Goal: Transaction & Acquisition: Book appointment/travel/reservation

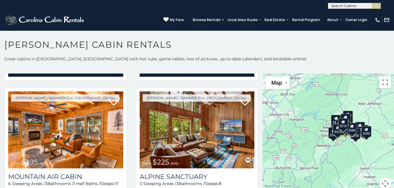
scroll to position [1721, 0]
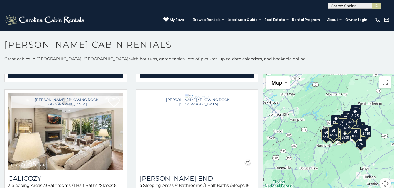
scroll to position [2240, 0]
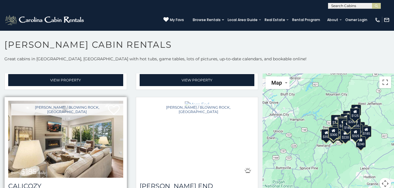
click at [41, 121] on img at bounding box center [65, 139] width 115 height 77
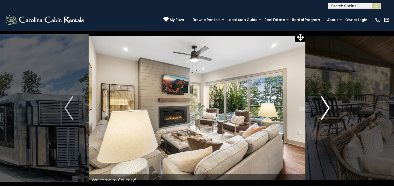
click at [327, 110] on img "Next" at bounding box center [325, 107] width 9 height 23
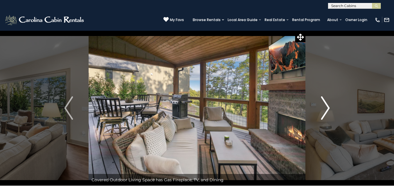
click at [319, 111] on button "Next" at bounding box center [325, 107] width 40 height 155
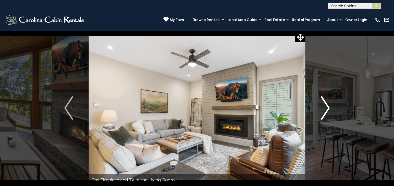
click at [327, 108] on img "Next" at bounding box center [325, 107] width 9 height 23
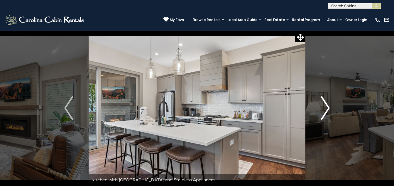
click at [325, 106] on img "Next" at bounding box center [325, 107] width 9 height 23
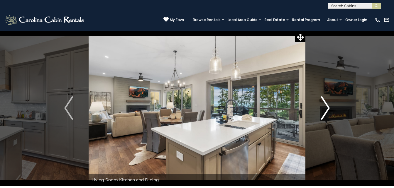
click at [325, 111] on img "Next" at bounding box center [325, 107] width 9 height 23
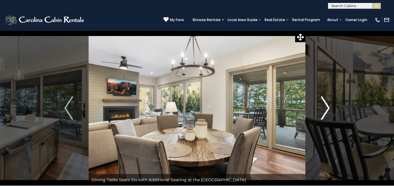
click at [325, 111] on img "Next" at bounding box center [325, 107] width 9 height 23
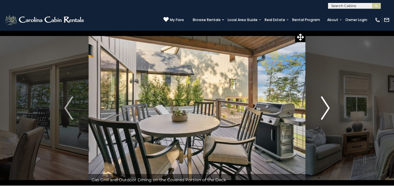
click at [325, 111] on img "Next" at bounding box center [325, 107] width 9 height 23
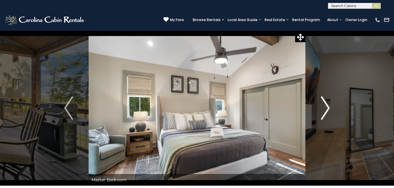
click at [325, 111] on img "Next" at bounding box center [325, 107] width 9 height 23
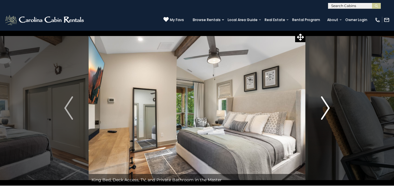
click at [325, 111] on img "Next" at bounding box center [325, 107] width 9 height 23
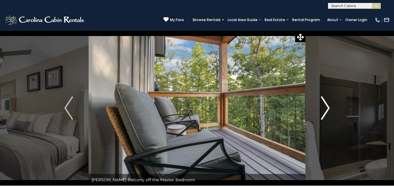
click at [325, 111] on img "Next" at bounding box center [325, 107] width 9 height 23
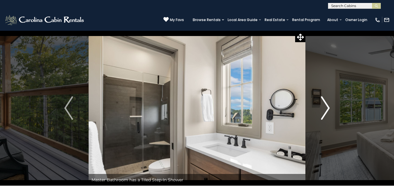
click at [323, 111] on img "Next" at bounding box center [325, 107] width 9 height 23
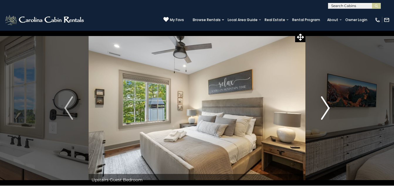
click at [323, 111] on img "Next" at bounding box center [325, 107] width 9 height 23
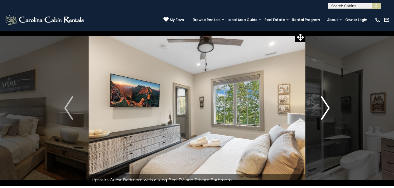
click at [325, 111] on img "Next" at bounding box center [325, 107] width 9 height 23
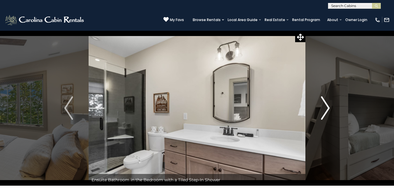
click at [325, 111] on img "Next" at bounding box center [325, 107] width 9 height 23
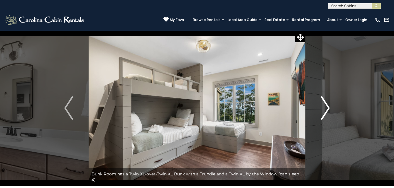
click at [325, 111] on img "Next" at bounding box center [325, 107] width 9 height 23
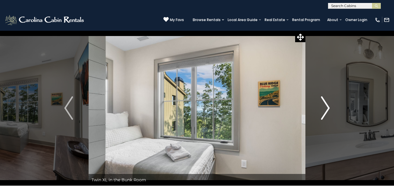
click at [325, 111] on img "Next" at bounding box center [325, 107] width 9 height 23
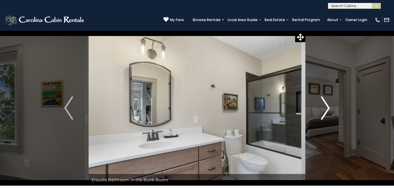
click at [325, 111] on img "Next" at bounding box center [325, 107] width 9 height 23
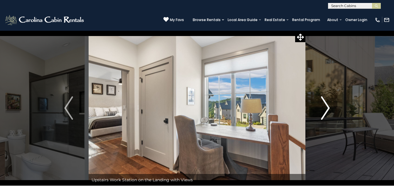
click at [325, 111] on img "Next" at bounding box center [325, 107] width 9 height 23
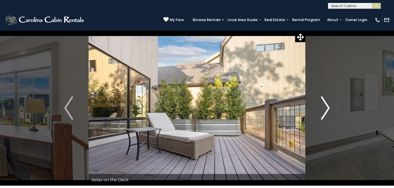
click at [325, 108] on img "Next" at bounding box center [325, 107] width 9 height 23
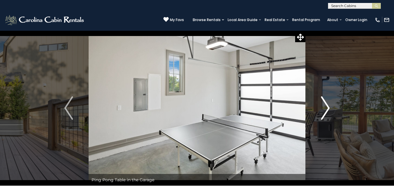
click at [325, 111] on img "Next" at bounding box center [325, 107] width 9 height 23
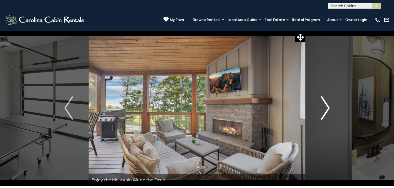
click at [325, 111] on img "Next" at bounding box center [325, 107] width 9 height 23
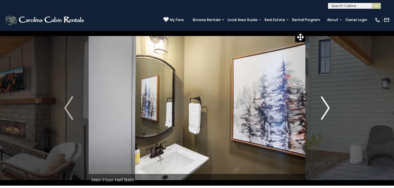
click at [325, 111] on img "Next" at bounding box center [325, 107] width 9 height 23
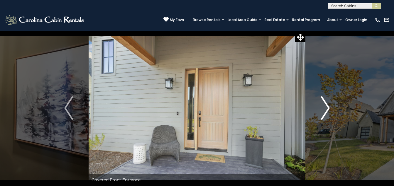
click at [325, 111] on img "Next" at bounding box center [325, 107] width 9 height 23
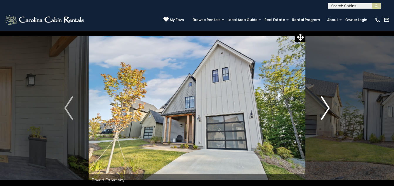
click at [325, 111] on img "Next" at bounding box center [325, 107] width 9 height 23
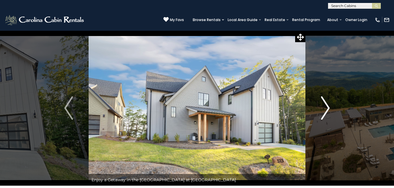
click at [325, 111] on img "Next" at bounding box center [325, 107] width 9 height 23
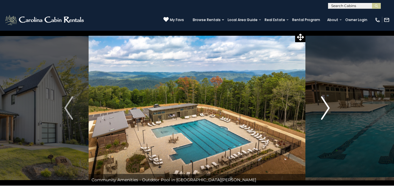
click at [325, 111] on img "Next" at bounding box center [325, 107] width 9 height 23
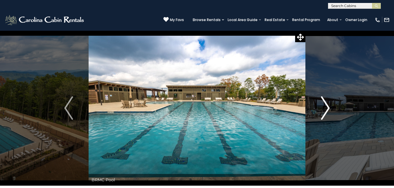
click at [325, 111] on img "Next" at bounding box center [325, 107] width 9 height 23
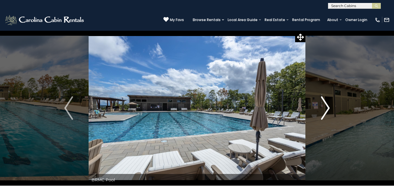
click at [322, 114] on img "Next" at bounding box center [325, 107] width 9 height 23
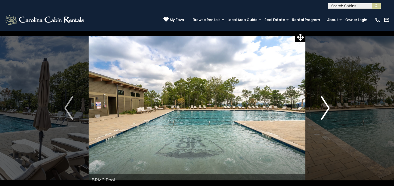
click at [323, 110] on img "Next" at bounding box center [325, 107] width 9 height 23
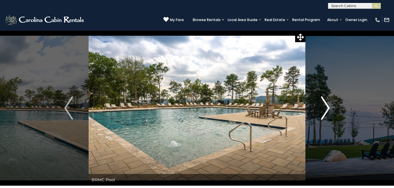
click at [318, 113] on button "Next" at bounding box center [325, 107] width 40 height 155
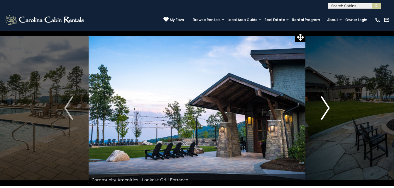
click at [322, 105] on img "Next" at bounding box center [325, 107] width 9 height 23
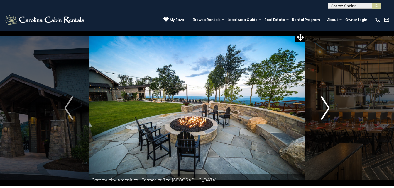
click at [325, 110] on img "Next" at bounding box center [325, 107] width 9 height 23
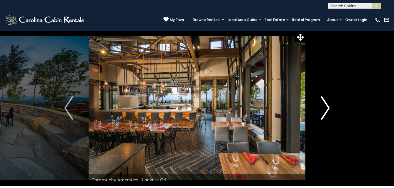
click at [325, 110] on img "Next" at bounding box center [325, 107] width 9 height 23
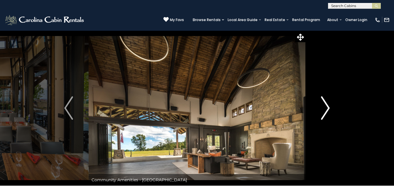
click at [325, 110] on img "Next" at bounding box center [325, 107] width 9 height 23
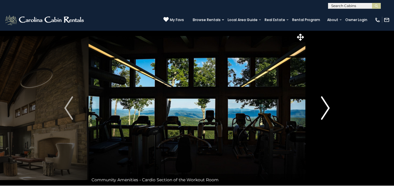
click at [325, 110] on img "Next" at bounding box center [325, 107] width 9 height 23
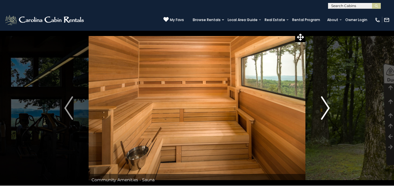
click at [325, 110] on img "Next" at bounding box center [325, 107] width 9 height 23
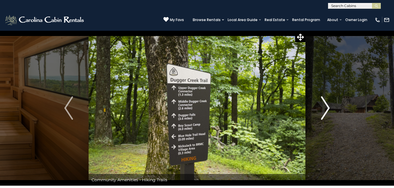
click at [325, 110] on img "Next" at bounding box center [325, 107] width 9 height 23
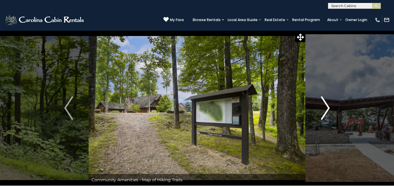
click at [325, 110] on img "Next" at bounding box center [325, 107] width 9 height 23
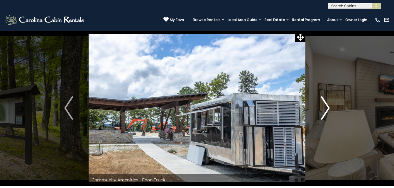
click at [325, 112] on img "Next" at bounding box center [325, 107] width 9 height 23
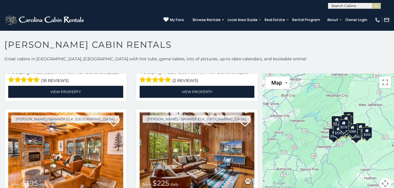
scroll to position [1716, 0]
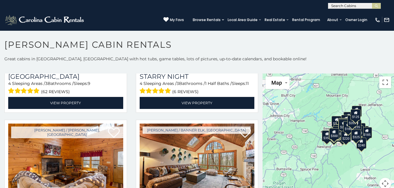
scroll to position [2629, 0]
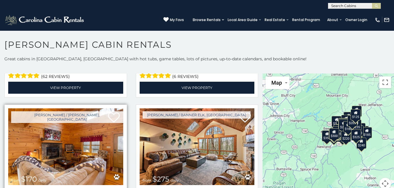
click at [38, 124] on img at bounding box center [65, 146] width 115 height 77
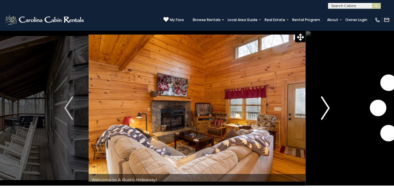
click at [324, 107] on img "Next" at bounding box center [325, 107] width 9 height 23
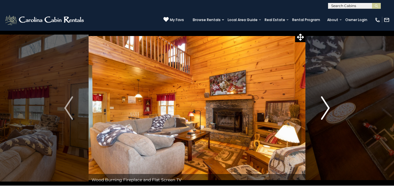
click at [324, 107] on img "Next" at bounding box center [325, 107] width 9 height 23
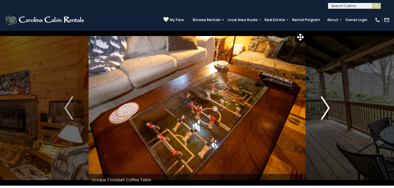
click at [324, 107] on img "Next" at bounding box center [325, 107] width 9 height 23
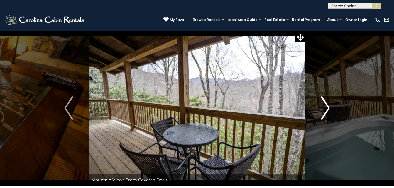
click at [324, 110] on img "Next" at bounding box center [325, 107] width 9 height 23
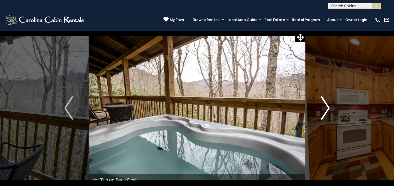
click at [323, 115] on img "Next" at bounding box center [325, 107] width 9 height 23
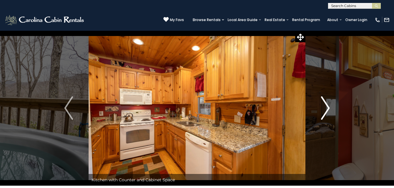
click at [325, 110] on img "Next" at bounding box center [325, 107] width 9 height 23
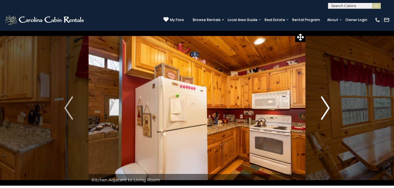
click at [321, 110] on img "Next" at bounding box center [325, 107] width 9 height 23
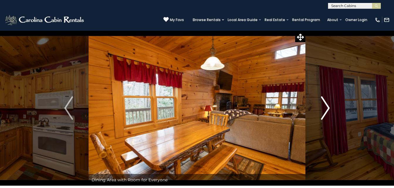
click at [321, 110] on img "Next" at bounding box center [325, 107] width 9 height 23
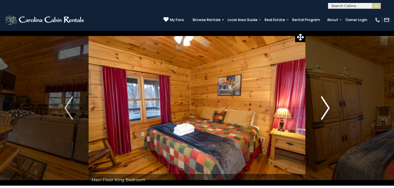
click at [321, 110] on img "Next" at bounding box center [325, 107] width 9 height 23
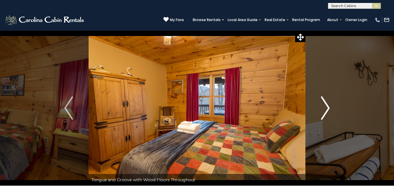
click at [321, 110] on img "Next" at bounding box center [325, 107] width 9 height 23
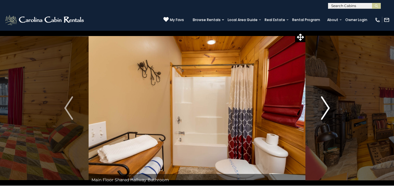
click at [321, 110] on img "Next" at bounding box center [325, 107] width 9 height 23
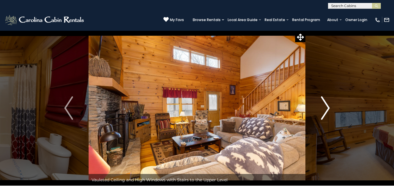
click at [321, 110] on img "Next" at bounding box center [325, 107] width 9 height 23
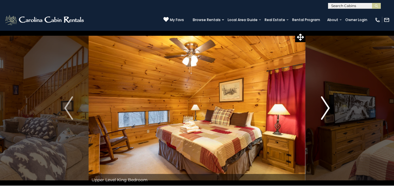
click at [325, 111] on img "Next" at bounding box center [325, 107] width 9 height 23
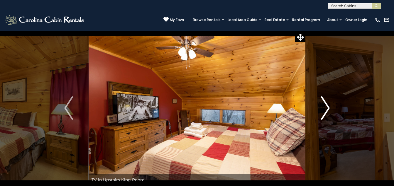
click at [321, 112] on img "Next" at bounding box center [325, 107] width 9 height 23
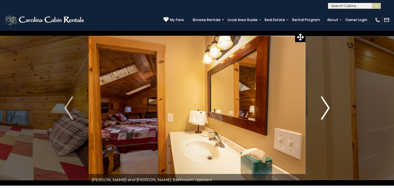
click at [326, 109] on img "Next" at bounding box center [325, 107] width 9 height 23
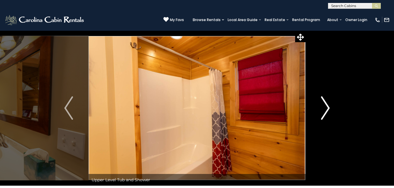
click at [326, 109] on img "Next" at bounding box center [325, 107] width 9 height 23
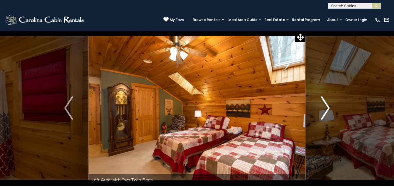
click at [318, 112] on button "Next" at bounding box center [325, 107] width 40 height 155
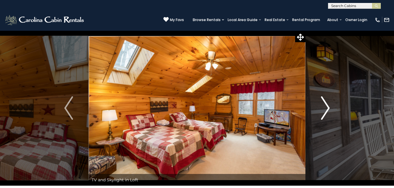
click at [318, 112] on button "Next" at bounding box center [325, 107] width 40 height 155
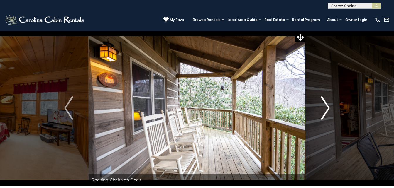
click at [322, 111] on img "Next" at bounding box center [325, 107] width 9 height 23
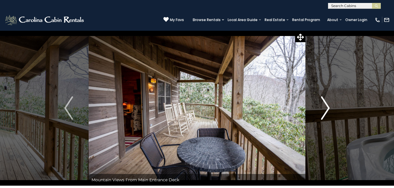
click at [322, 111] on img "Next" at bounding box center [325, 107] width 9 height 23
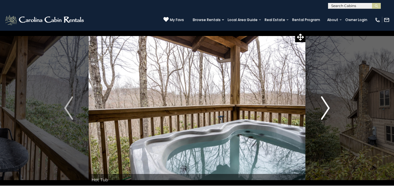
click at [322, 111] on img "Next" at bounding box center [325, 107] width 9 height 23
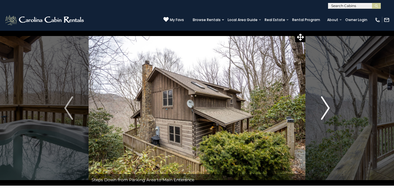
click at [322, 111] on img "Next" at bounding box center [325, 107] width 9 height 23
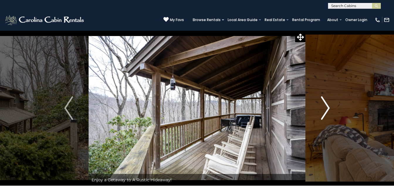
click at [320, 113] on button "Next" at bounding box center [325, 107] width 40 height 155
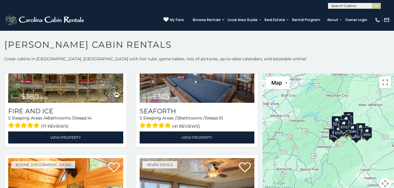
scroll to position [1389, 0]
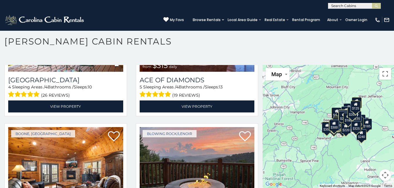
scroll to position [3538, 0]
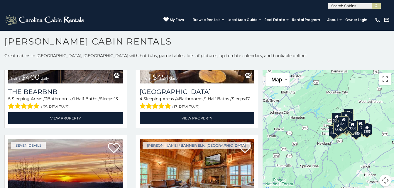
scroll to position [613, 0]
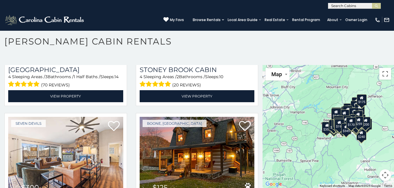
scroll to position [3806, 0]
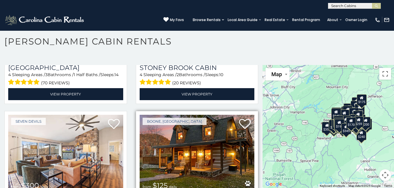
click at [205, 115] on img at bounding box center [197, 153] width 115 height 77
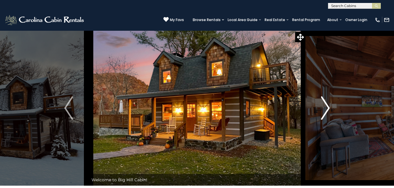
click at [325, 109] on img "Next" at bounding box center [325, 107] width 9 height 23
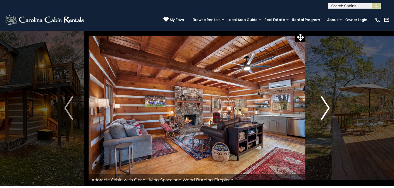
click at [325, 109] on img "Next" at bounding box center [325, 107] width 9 height 23
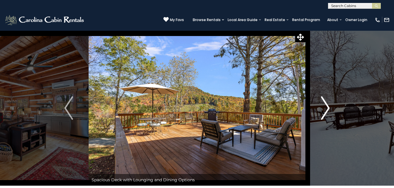
click at [325, 109] on img "Next" at bounding box center [325, 107] width 9 height 23
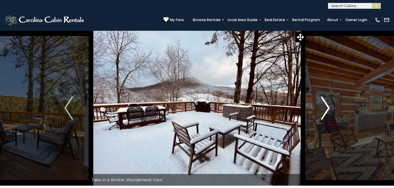
click at [325, 109] on img "Next" at bounding box center [325, 107] width 9 height 23
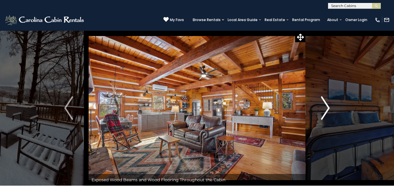
click at [326, 112] on img "Next" at bounding box center [325, 107] width 9 height 23
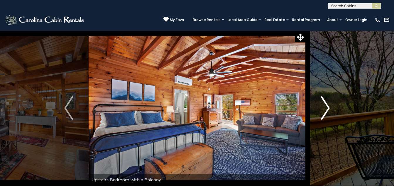
click at [326, 112] on img "Next" at bounding box center [325, 107] width 9 height 23
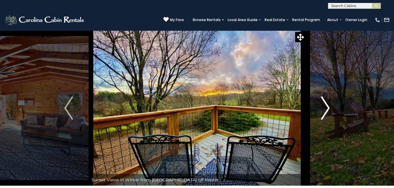
click at [321, 110] on img "Next" at bounding box center [325, 107] width 9 height 23
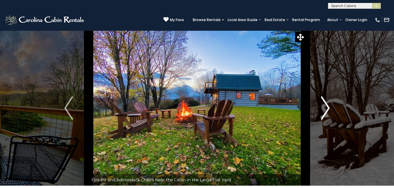
click at [324, 106] on img "Next" at bounding box center [325, 107] width 9 height 23
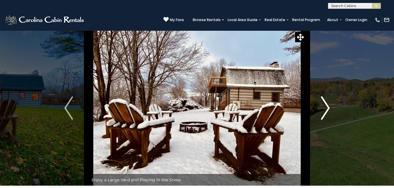
click at [324, 106] on img "Next" at bounding box center [325, 107] width 9 height 23
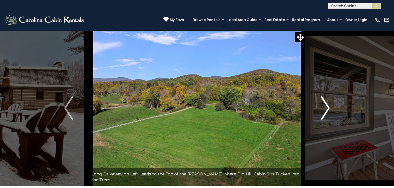
click at [324, 106] on img "Next" at bounding box center [325, 107] width 9 height 23
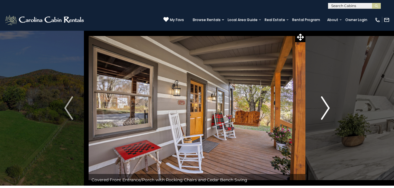
click at [324, 109] on img "Next" at bounding box center [325, 107] width 9 height 23
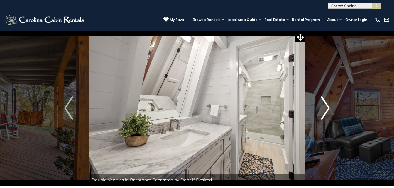
click at [325, 112] on img "Next" at bounding box center [325, 107] width 9 height 23
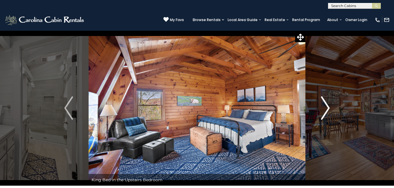
click at [325, 112] on img "Next" at bounding box center [325, 107] width 9 height 23
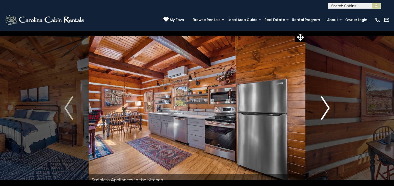
click at [325, 112] on img "Next" at bounding box center [325, 107] width 9 height 23
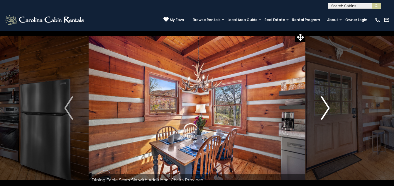
click at [325, 112] on img "Next" at bounding box center [325, 107] width 9 height 23
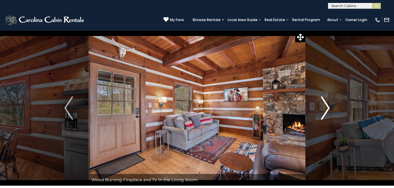
click at [325, 112] on img "Next" at bounding box center [325, 107] width 9 height 23
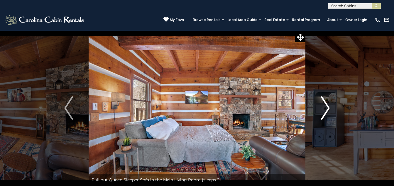
click at [324, 108] on img "Next" at bounding box center [325, 107] width 9 height 23
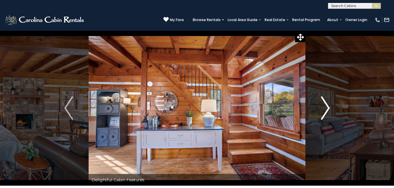
click at [324, 108] on img "Next" at bounding box center [325, 107] width 9 height 23
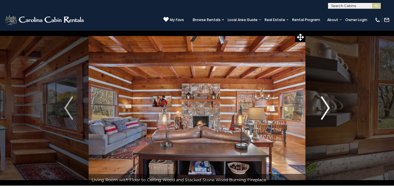
click at [324, 108] on img "Next" at bounding box center [325, 107] width 9 height 23
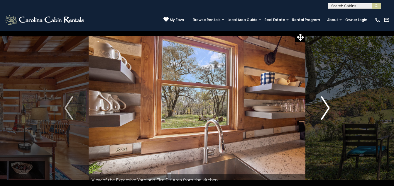
click at [324, 108] on img "Next" at bounding box center [325, 107] width 9 height 23
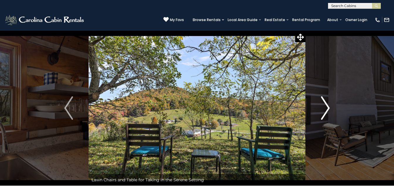
click at [324, 108] on img "Next" at bounding box center [325, 107] width 9 height 23
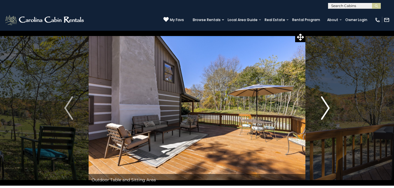
click at [317, 109] on button "Next" at bounding box center [325, 107] width 40 height 155
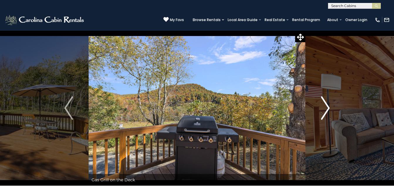
click at [321, 109] on img "Next" at bounding box center [325, 107] width 9 height 23
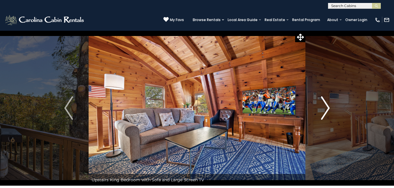
click at [321, 109] on img "Next" at bounding box center [325, 107] width 9 height 23
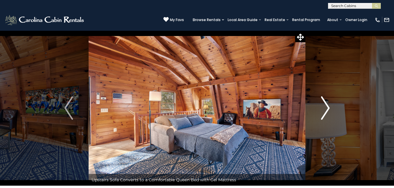
click at [321, 109] on img "Next" at bounding box center [325, 107] width 9 height 23
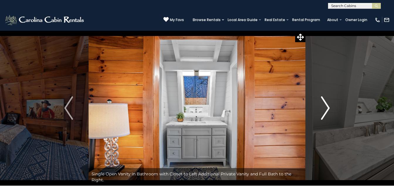
click at [325, 113] on img "Next" at bounding box center [325, 107] width 9 height 23
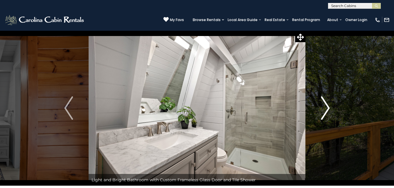
click at [325, 113] on img "Next" at bounding box center [325, 107] width 9 height 23
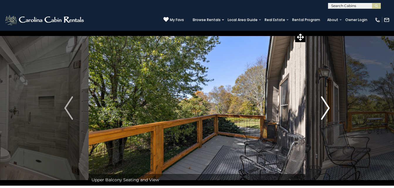
click at [326, 110] on img "Next" at bounding box center [325, 107] width 9 height 23
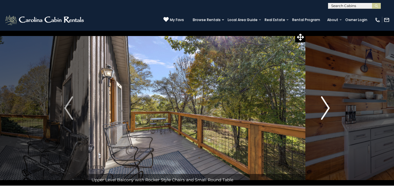
click at [324, 106] on img "Next" at bounding box center [325, 107] width 9 height 23
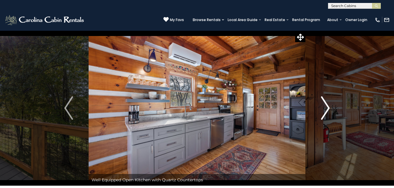
click at [325, 110] on img "Next" at bounding box center [325, 107] width 9 height 23
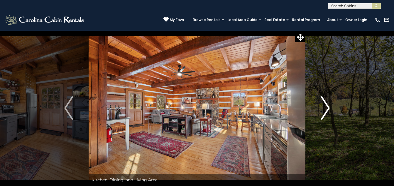
click at [325, 110] on img "Next" at bounding box center [325, 107] width 9 height 23
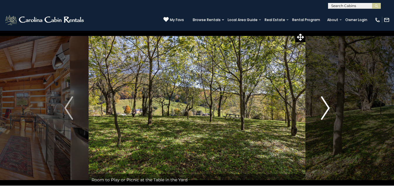
click at [325, 110] on img "Next" at bounding box center [325, 107] width 9 height 23
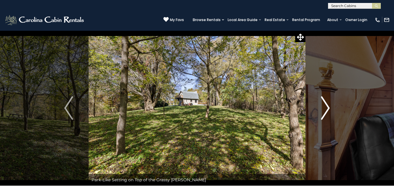
click at [325, 110] on img "Next" at bounding box center [325, 107] width 9 height 23
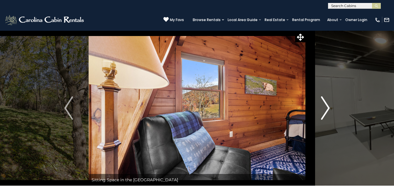
click at [325, 110] on img "Next" at bounding box center [325, 107] width 9 height 23
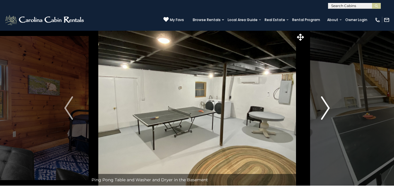
click at [322, 106] on img "Next" at bounding box center [325, 107] width 9 height 23
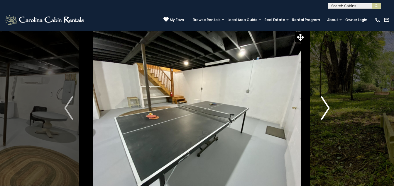
click at [326, 108] on img "Next" at bounding box center [325, 107] width 9 height 23
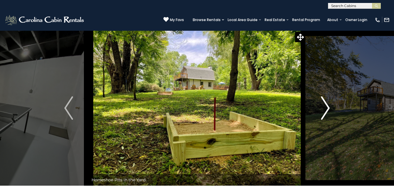
click at [326, 108] on img "Next" at bounding box center [325, 107] width 9 height 23
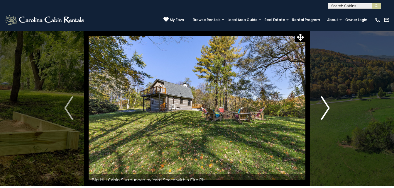
click at [326, 108] on img "Next" at bounding box center [325, 107] width 9 height 23
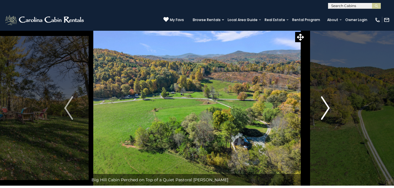
click at [326, 108] on img "Next" at bounding box center [325, 107] width 9 height 23
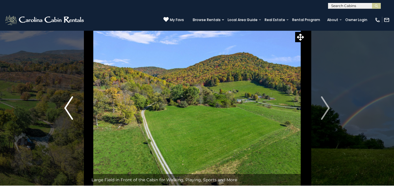
click at [69, 109] on img "Previous" at bounding box center [68, 107] width 9 height 23
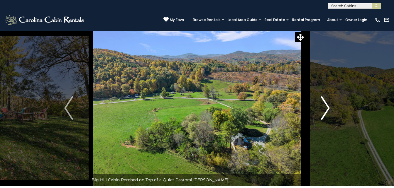
click at [325, 109] on img "Next" at bounding box center [325, 107] width 9 height 23
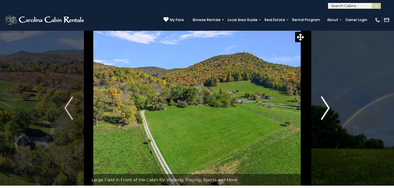
click at [325, 109] on img "Next" at bounding box center [325, 107] width 9 height 23
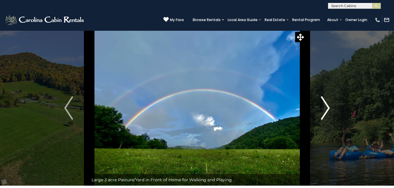
click at [329, 108] on img "Next" at bounding box center [325, 107] width 9 height 23
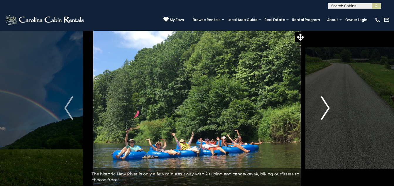
click at [326, 106] on img "Next" at bounding box center [325, 107] width 9 height 23
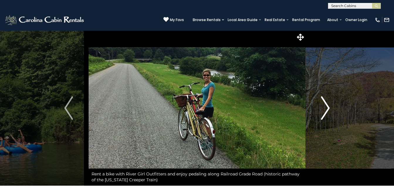
click at [324, 111] on img "Next" at bounding box center [325, 107] width 9 height 23
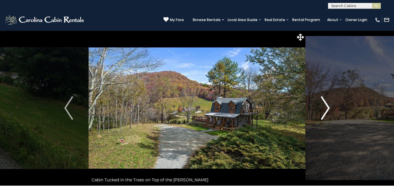
click at [324, 111] on img "Next" at bounding box center [325, 107] width 9 height 23
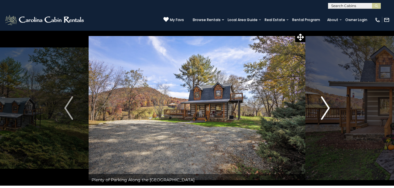
click at [326, 108] on img "Next" at bounding box center [325, 107] width 9 height 23
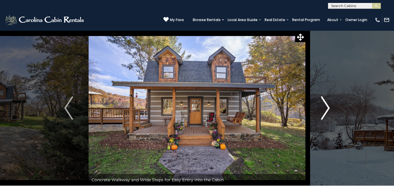
click at [326, 108] on img "Next" at bounding box center [325, 107] width 9 height 23
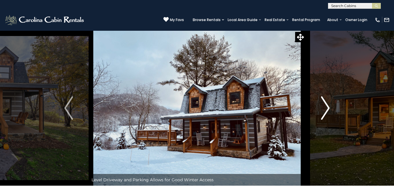
click at [325, 111] on img "Next" at bounding box center [325, 107] width 9 height 23
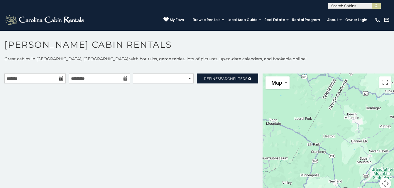
scroll to position [3, 0]
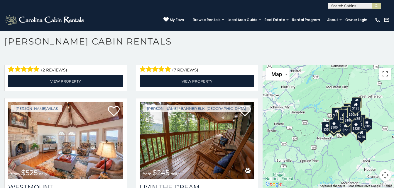
scroll to position [3159, 0]
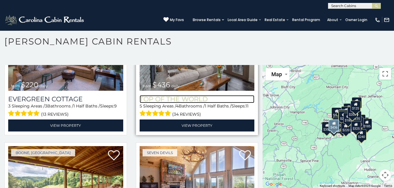
scroll to position [3381, 0]
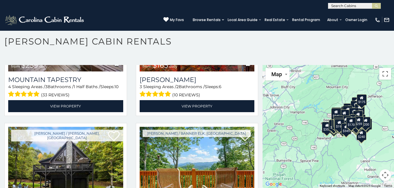
scroll to position [5511, 0]
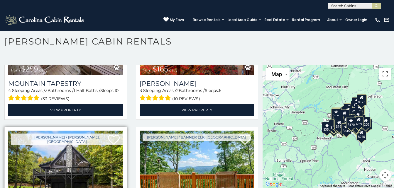
click at [68, 131] on img at bounding box center [65, 169] width 115 height 77
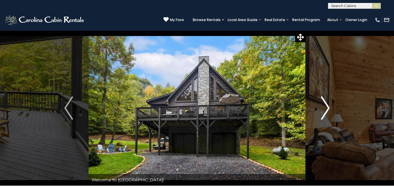
click at [323, 105] on img "Next" at bounding box center [325, 107] width 9 height 23
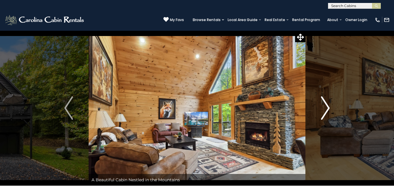
click at [325, 108] on img "Next" at bounding box center [325, 107] width 9 height 23
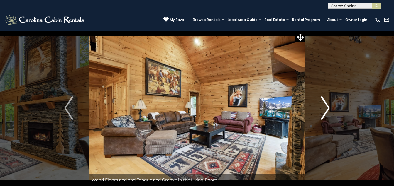
click at [325, 108] on img "Next" at bounding box center [325, 107] width 9 height 23
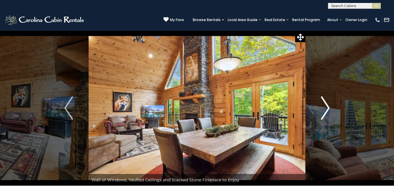
click at [322, 111] on img "Next" at bounding box center [325, 107] width 9 height 23
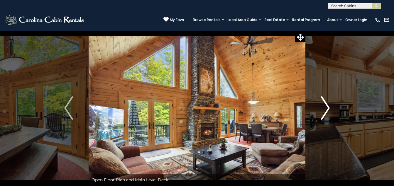
click at [322, 111] on img "Next" at bounding box center [325, 107] width 9 height 23
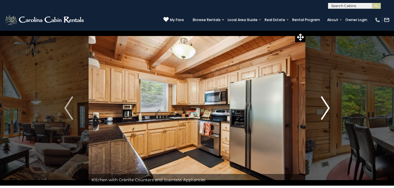
click at [322, 111] on img "Next" at bounding box center [325, 107] width 9 height 23
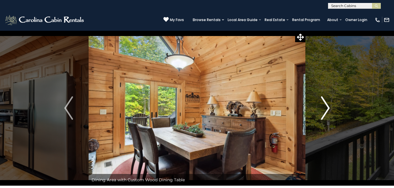
click at [322, 111] on img "Next" at bounding box center [325, 107] width 9 height 23
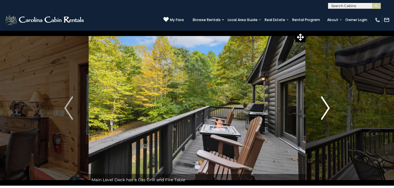
click at [325, 107] on img "Next" at bounding box center [325, 107] width 9 height 23
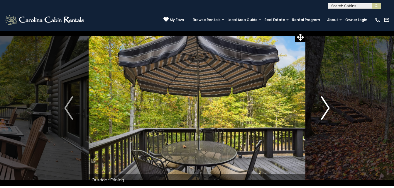
click at [325, 107] on img "Next" at bounding box center [325, 107] width 9 height 23
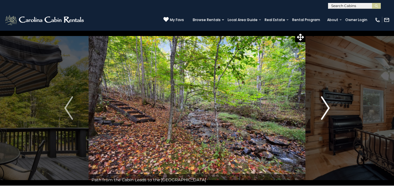
click at [321, 108] on img "Next" at bounding box center [325, 107] width 9 height 23
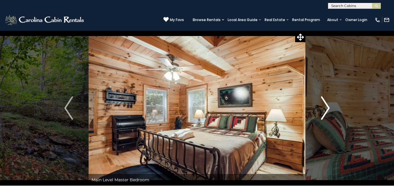
click at [321, 108] on img "Next" at bounding box center [325, 107] width 9 height 23
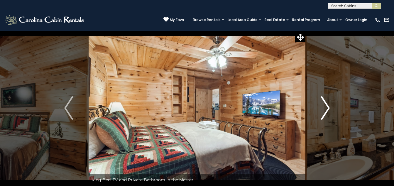
click at [319, 112] on button "Next" at bounding box center [325, 107] width 40 height 155
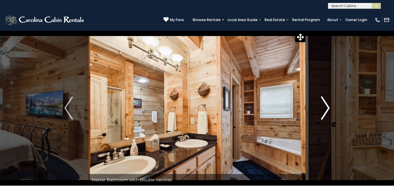
click at [321, 108] on img "Next" at bounding box center [325, 107] width 9 height 23
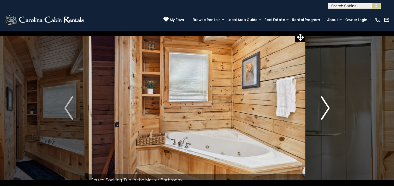
click at [317, 109] on button "Next" at bounding box center [325, 107] width 40 height 155
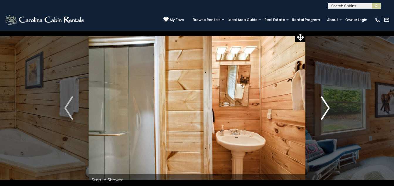
click at [316, 107] on button "Next" at bounding box center [325, 107] width 40 height 155
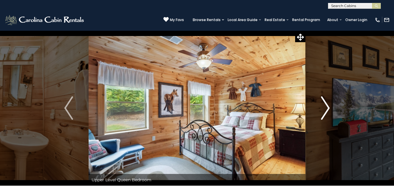
click at [321, 106] on img "Next" at bounding box center [325, 107] width 9 height 23
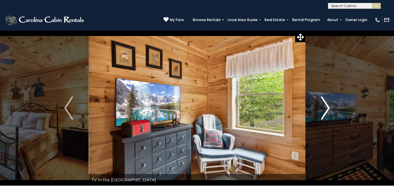
click at [319, 108] on button "Next" at bounding box center [325, 107] width 40 height 155
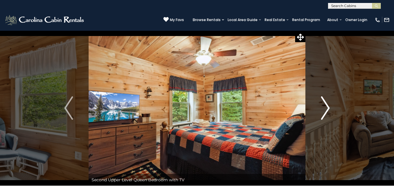
click at [319, 108] on button "Next" at bounding box center [325, 107] width 40 height 155
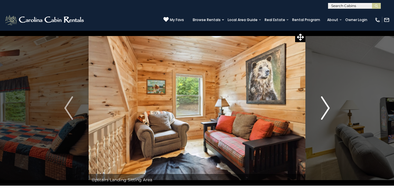
click at [319, 108] on button "Next" at bounding box center [325, 107] width 40 height 155
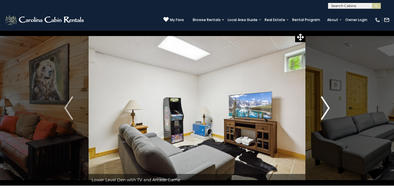
click at [319, 108] on button "Next" at bounding box center [325, 107] width 40 height 155
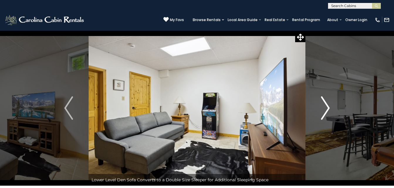
click at [319, 108] on button "Next" at bounding box center [325, 107] width 40 height 155
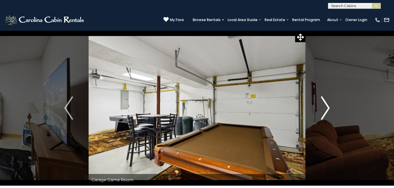
click at [316, 110] on button "Next" at bounding box center [325, 107] width 40 height 155
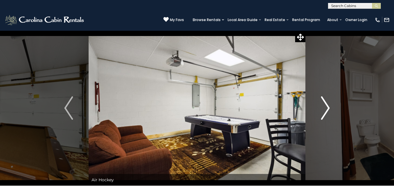
click at [316, 110] on button "Next" at bounding box center [325, 107] width 40 height 155
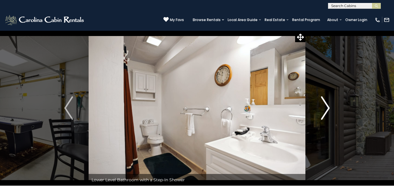
click at [316, 110] on button "Next" at bounding box center [325, 107] width 40 height 155
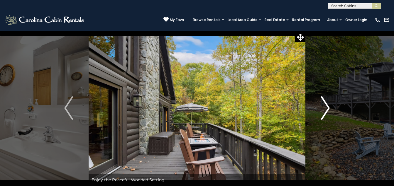
click at [316, 110] on button "Next" at bounding box center [325, 107] width 40 height 155
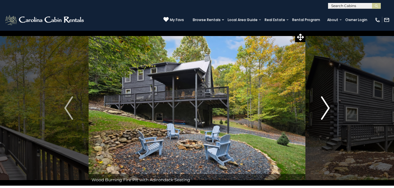
click at [316, 110] on button "Next" at bounding box center [325, 107] width 40 height 155
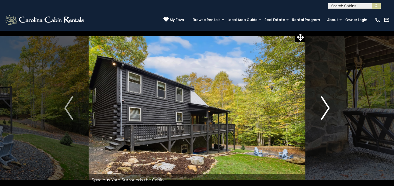
click at [320, 107] on button "Next" at bounding box center [325, 107] width 40 height 155
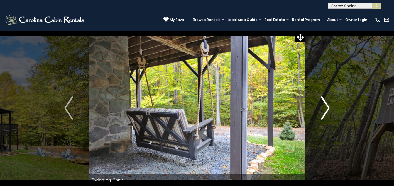
click at [320, 107] on button "Next" at bounding box center [325, 107] width 40 height 155
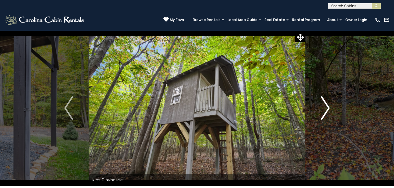
click at [315, 107] on button "Next" at bounding box center [325, 107] width 40 height 155
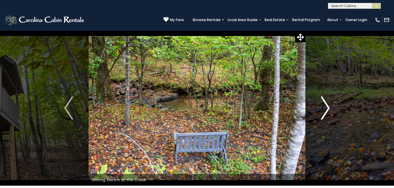
click at [315, 107] on button "Next" at bounding box center [325, 107] width 40 height 155
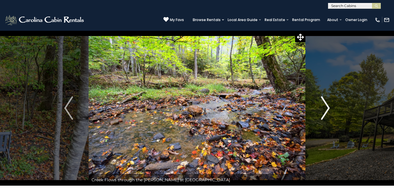
click at [328, 99] on img "Next" at bounding box center [325, 107] width 9 height 23
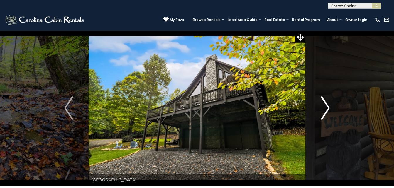
click at [320, 107] on button "Next" at bounding box center [325, 107] width 40 height 155
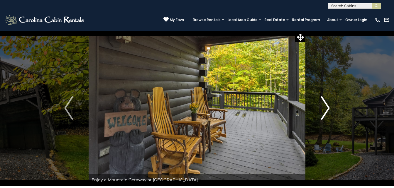
click at [320, 107] on button "Next" at bounding box center [325, 107] width 40 height 155
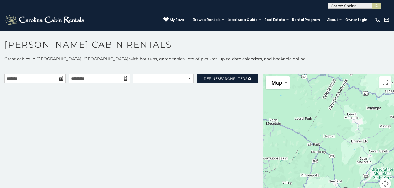
scroll to position [3, 0]
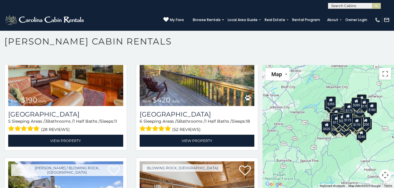
scroll to position [6808, 0]
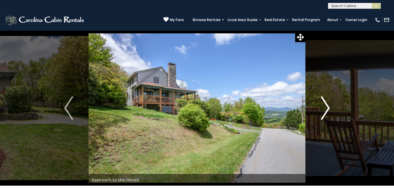
click at [322, 111] on img "Next" at bounding box center [325, 107] width 9 height 23
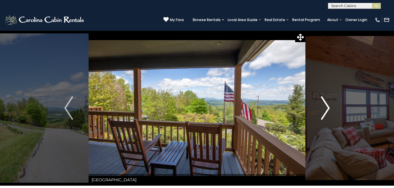
click at [326, 110] on img "Next" at bounding box center [325, 107] width 9 height 23
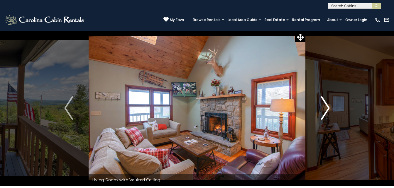
click at [321, 110] on img "Next" at bounding box center [325, 107] width 9 height 23
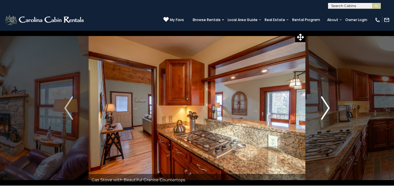
click at [321, 110] on img "Next" at bounding box center [325, 107] width 9 height 23
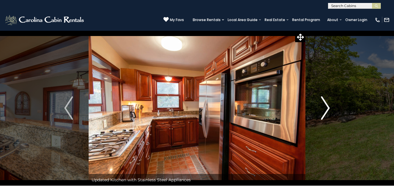
click at [324, 109] on img "Next" at bounding box center [325, 107] width 9 height 23
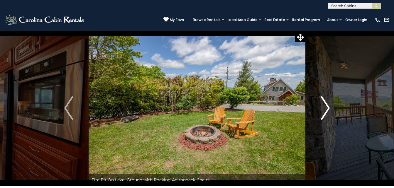
click at [324, 109] on img "Next" at bounding box center [325, 107] width 9 height 23
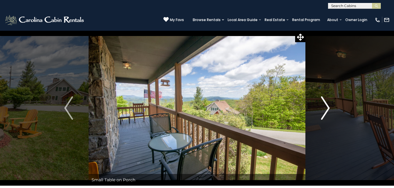
click at [327, 109] on img "Next" at bounding box center [325, 107] width 9 height 23
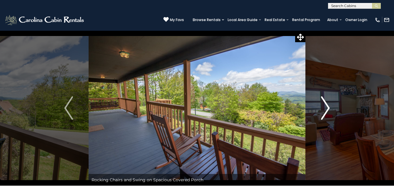
click at [327, 109] on img "Next" at bounding box center [325, 107] width 9 height 23
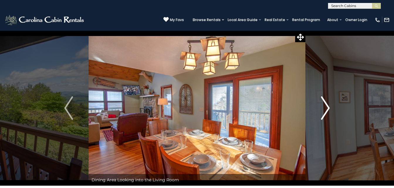
click at [327, 109] on img "Next" at bounding box center [325, 107] width 9 height 23
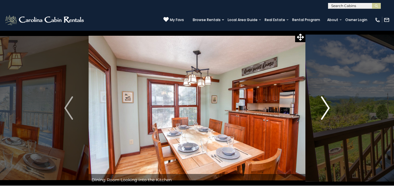
click at [321, 115] on img "Next" at bounding box center [325, 107] width 9 height 23
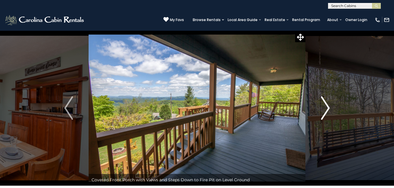
click at [325, 108] on img "Next" at bounding box center [325, 107] width 9 height 23
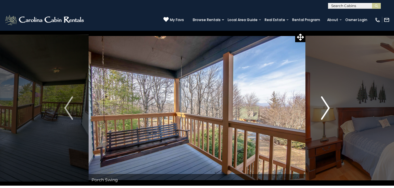
click at [325, 113] on img "Next" at bounding box center [325, 107] width 9 height 23
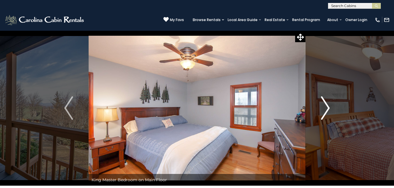
click at [325, 113] on img "Next" at bounding box center [325, 107] width 9 height 23
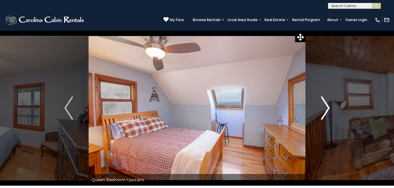
click at [325, 113] on img "Next" at bounding box center [325, 107] width 9 height 23
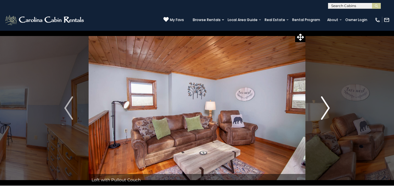
click at [325, 113] on img "Next" at bounding box center [325, 107] width 9 height 23
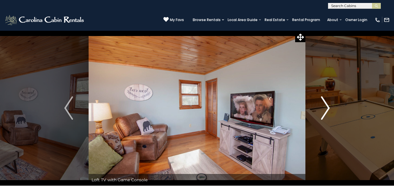
click at [320, 111] on button "Next" at bounding box center [325, 107] width 40 height 155
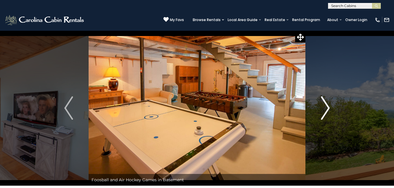
click at [320, 111] on button "Next" at bounding box center [325, 107] width 40 height 155
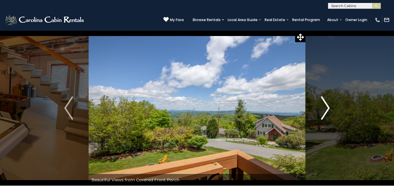
click at [320, 111] on button "Next" at bounding box center [325, 107] width 40 height 155
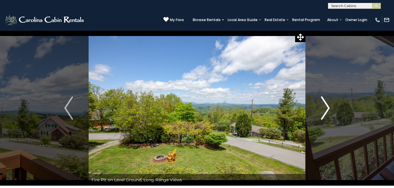
click at [324, 105] on img "Next" at bounding box center [325, 107] width 9 height 23
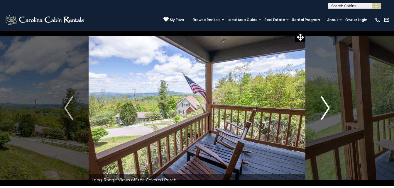
click at [326, 111] on img "Next" at bounding box center [325, 107] width 9 height 23
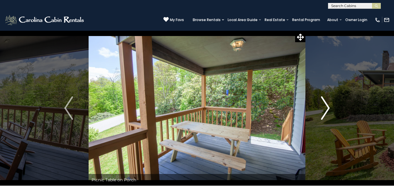
click at [326, 111] on img "Next" at bounding box center [325, 107] width 9 height 23
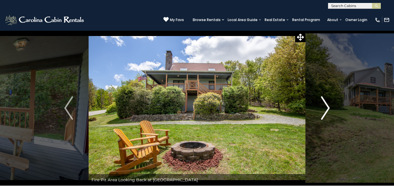
click at [323, 106] on img "Next" at bounding box center [325, 107] width 9 height 23
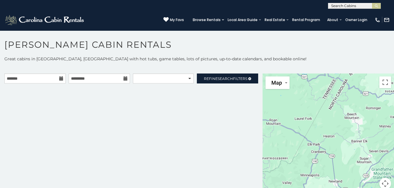
scroll to position [3, 0]
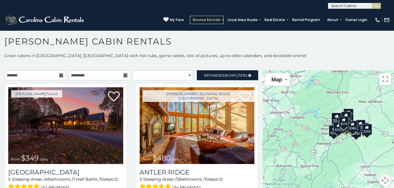
click at [190, 17] on link "Browse Rentals" at bounding box center [207, 20] width 34 height 8
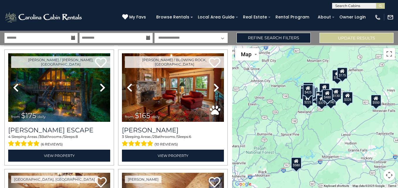
scroll to position [133, 0]
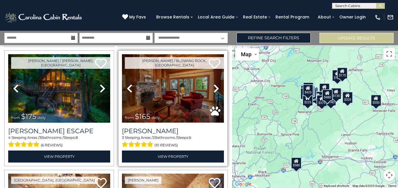
click at [183, 90] on img at bounding box center [173, 88] width 102 height 68
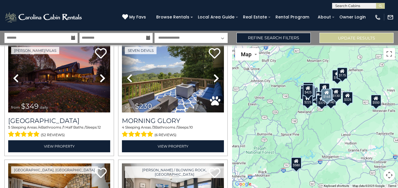
scroll to position [864, 0]
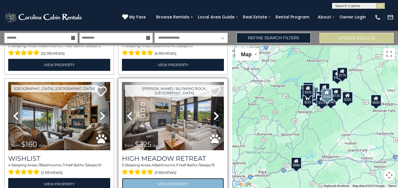
click at [201, 178] on link "View Property" at bounding box center [173, 184] width 102 height 12
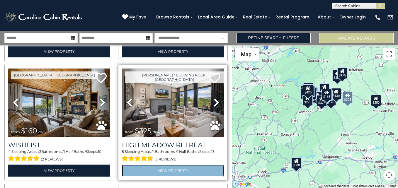
scroll to position [972, 0]
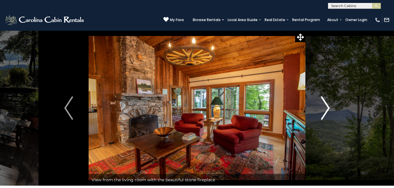
click at [320, 103] on button "Next" at bounding box center [325, 107] width 40 height 155
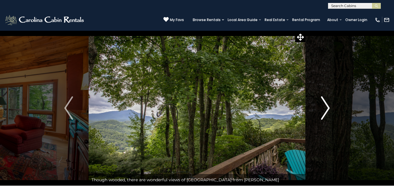
click at [323, 107] on img "Next" at bounding box center [325, 107] width 9 height 23
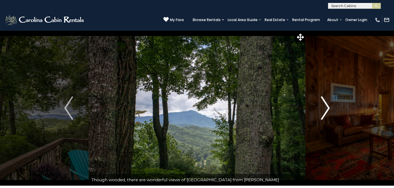
click at [323, 107] on img "Next" at bounding box center [325, 107] width 9 height 23
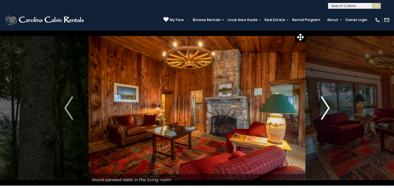
click at [323, 107] on img "Next" at bounding box center [325, 107] width 9 height 23
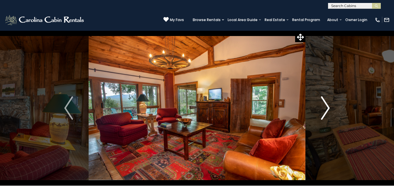
click at [323, 107] on img "Next" at bounding box center [325, 107] width 9 height 23
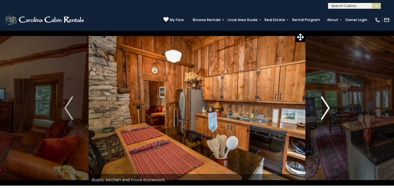
click at [323, 107] on img "Next" at bounding box center [325, 107] width 9 height 23
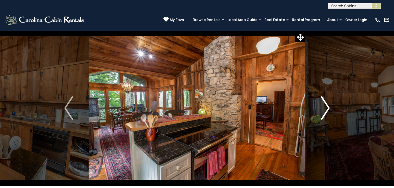
click at [323, 107] on img "Next" at bounding box center [325, 107] width 9 height 23
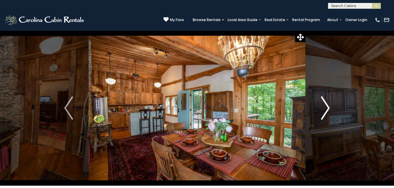
click at [323, 107] on img "Next" at bounding box center [325, 107] width 9 height 23
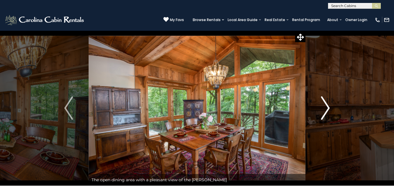
click at [323, 107] on img "Next" at bounding box center [325, 107] width 9 height 23
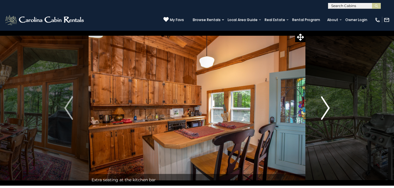
click at [323, 107] on img "Next" at bounding box center [325, 107] width 9 height 23
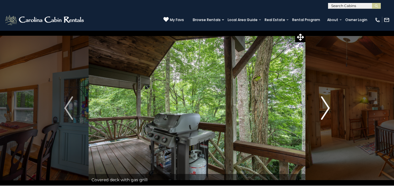
click at [323, 107] on img "Next" at bounding box center [325, 107] width 9 height 23
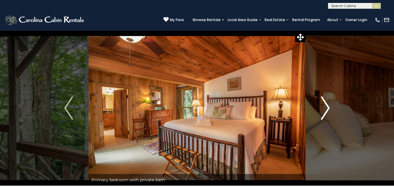
click at [323, 107] on img "Next" at bounding box center [325, 107] width 9 height 23
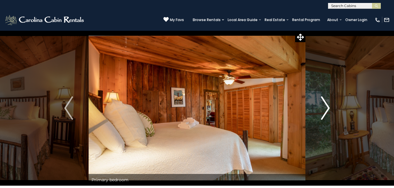
click at [323, 107] on img "Next" at bounding box center [325, 107] width 9 height 23
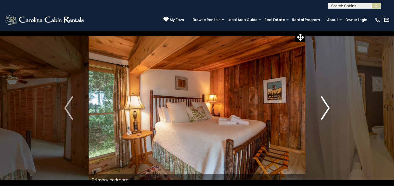
click at [320, 110] on button "Next" at bounding box center [325, 107] width 40 height 155
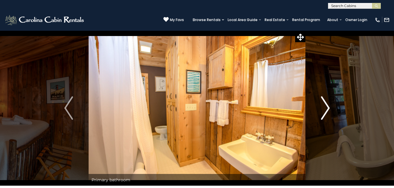
click at [320, 110] on button "Next" at bounding box center [325, 107] width 40 height 155
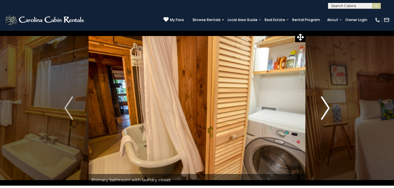
click at [320, 110] on button "Next" at bounding box center [325, 107] width 40 height 155
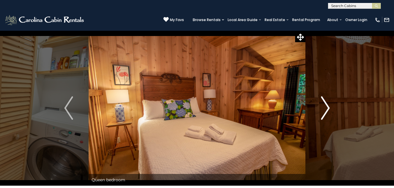
click at [320, 110] on button "Next" at bounding box center [325, 107] width 40 height 155
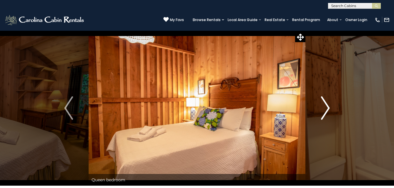
click at [320, 110] on button "Next" at bounding box center [325, 107] width 40 height 155
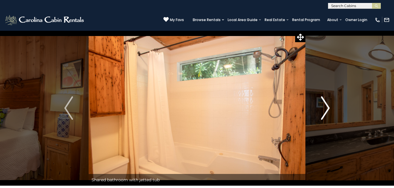
click at [322, 109] on img "Next" at bounding box center [325, 107] width 9 height 23
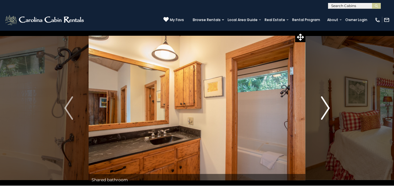
click at [320, 110] on button "Next" at bounding box center [325, 107] width 40 height 155
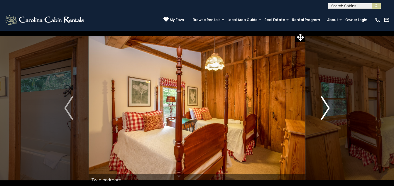
click at [320, 110] on button "Next" at bounding box center [325, 107] width 40 height 155
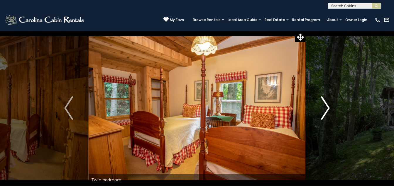
click at [320, 110] on button "Next" at bounding box center [325, 107] width 40 height 155
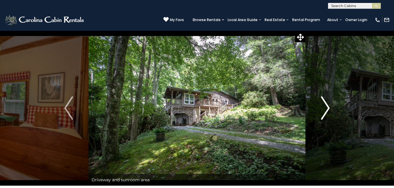
click at [320, 110] on button "Next" at bounding box center [325, 107] width 40 height 155
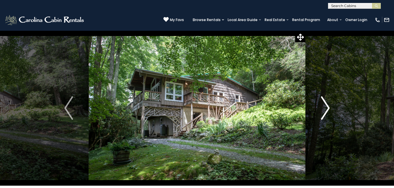
click at [320, 110] on button "Next" at bounding box center [325, 107] width 40 height 155
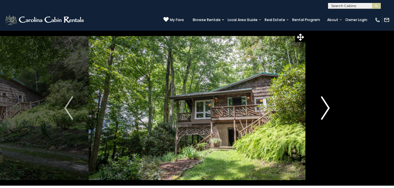
click at [320, 110] on button "Next" at bounding box center [325, 107] width 40 height 155
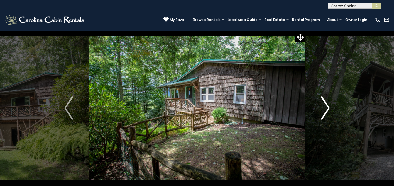
click at [325, 108] on img "Next" at bounding box center [325, 107] width 9 height 23
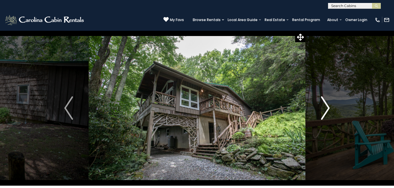
click at [322, 109] on img "Next" at bounding box center [325, 107] width 9 height 23
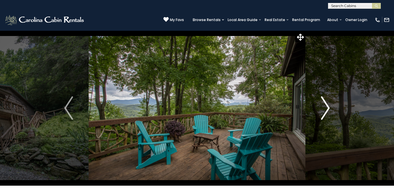
click at [322, 109] on img "Next" at bounding box center [325, 107] width 9 height 23
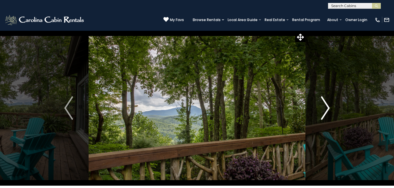
click at [322, 109] on img "Next" at bounding box center [325, 107] width 9 height 23
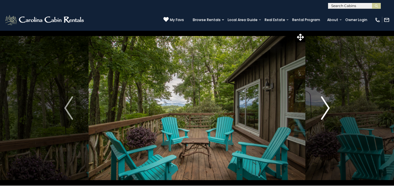
click at [322, 109] on img "Next" at bounding box center [325, 107] width 9 height 23
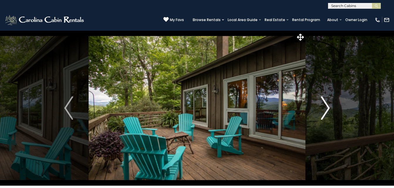
click at [322, 109] on img "Next" at bounding box center [325, 107] width 9 height 23
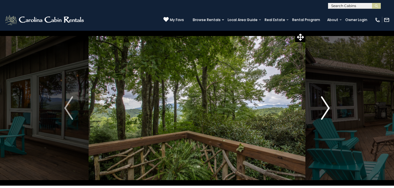
click at [322, 109] on img "Next" at bounding box center [325, 107] width 9 height 23
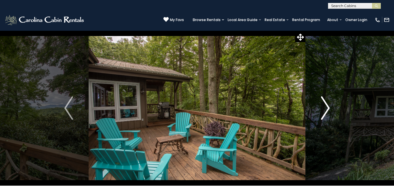
click at [322, 109] on img "Next" at bounding box center [325, 107] width 9 height 23
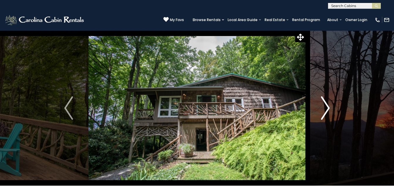
click at [322, 109] on img "Next" at bounding box center [325, 107] width 9 height 23
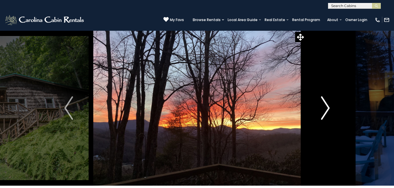
click at [322, 109] on img "Next" at bounding box center [325, 107] width 9 height 23
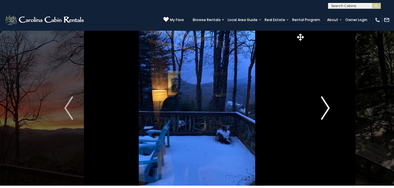
click at [322, 109] on img "Next" at bounding box center [325, 107] width 9 height 23
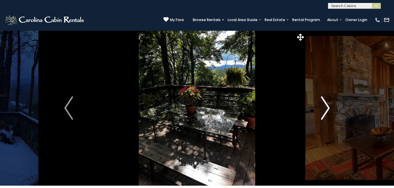
click at [322, 109] on img "Next" at bounding box center [325, 107] width 9 height 23
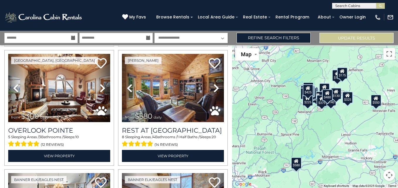
scroll to position [257, 0]
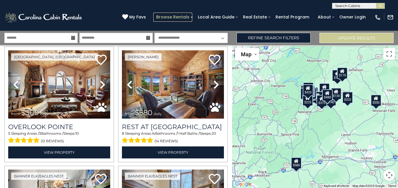
click at [179, 14] on link "Browse Rentals" at bounding box center [172, 17] width 39 height 9
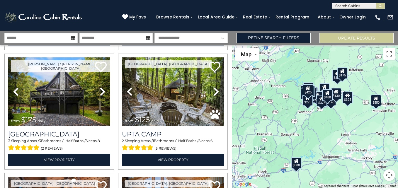
scroll to position [1324, 0]
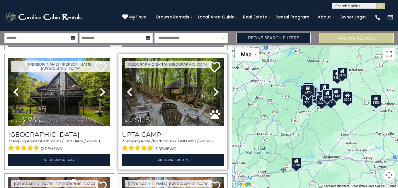
click at [180, 77] on img at bounding box center [173, 92] width 102 height 68
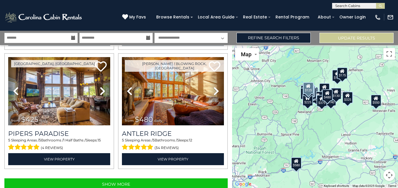
scroll to position [1686, 0]
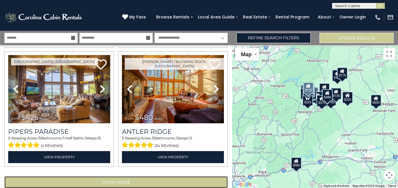
click at [117, 176] on button "Show More" at bounding box center [115, 182] width 223 height 12
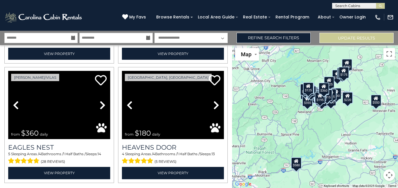
scroll to position [3463, 0]
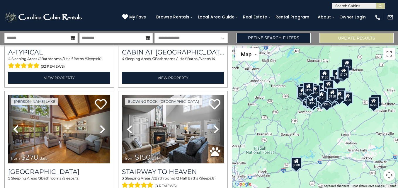
scroll to position [5235, 0]
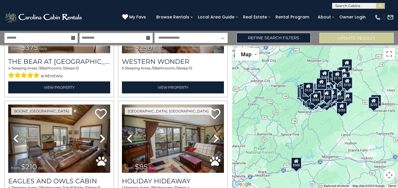
scroll to position [6056, 0]
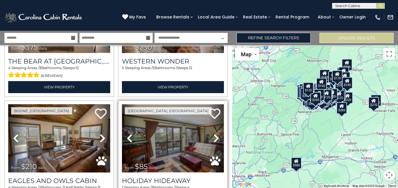
click at [172, 104] on img at bounding box center [173, 138] width 102 height 68
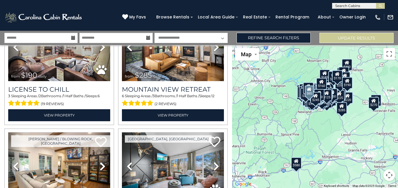
scroll to position [6273, 0]
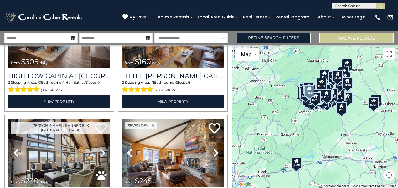
scroll to position [7017, 0]
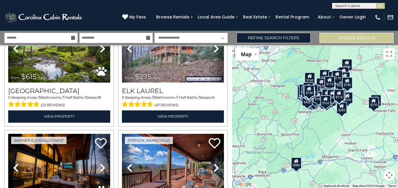
scroll to position [7466, 0]
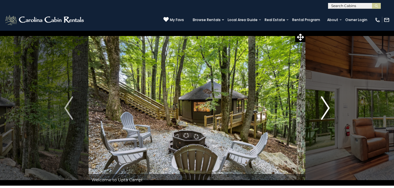
click at [323, 105] on img "Next" at bounding box center [325, 107] width 9 height 23
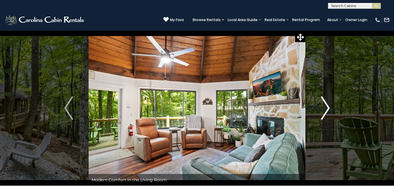
click at [323, 105] on img "Next" at bounding box center [325, 107] width 9 height 23
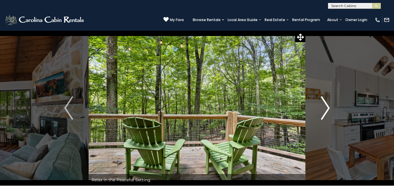
click at [320, 107] on button "Next" at bounding box center [325, 107] width 40 height 155
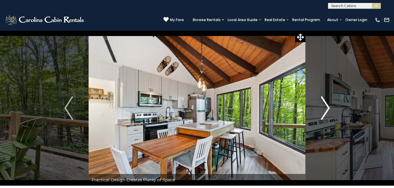
click at [320, 107] on button "Next" at bounding box center [325, 107] width 40 height 155
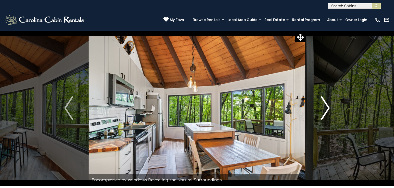
click at [319, 111] on button "Next" at bounding box center [325, 107] width 40 height 155
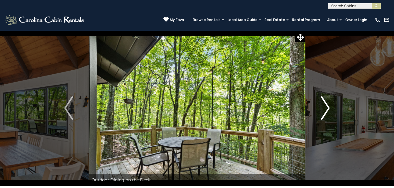
click at [322, 108] on img "Next" at bounding box center [325, 107] width 9 height 23
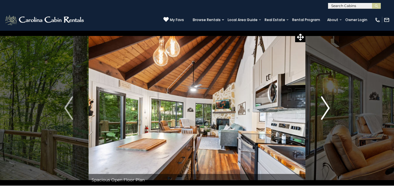
click at [324, 111] on img "Next" at bounding box center [325, 107] width 9 height 23
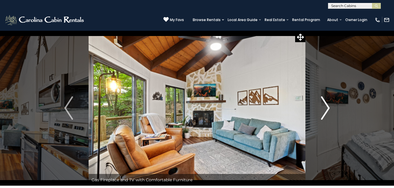
click at [319, 108] on button "Next" at bounding box center [325, 107] width 40 height 155
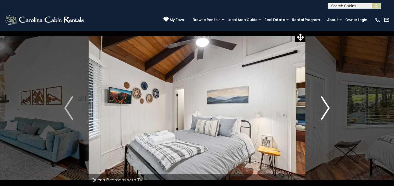
click at [322, 107] on img "Next" at bounding box center [325, 107] width 9 height 23
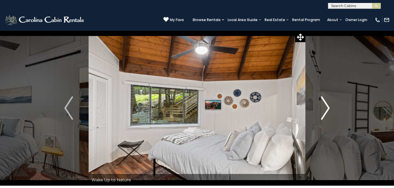
click at [322, 107] on img "Next" at bounding box center [325, 107] width 9 height 23
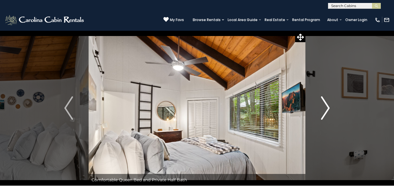
click at [322, 107] on img "Next" at bounding box center [325, 107] width 9 height 23
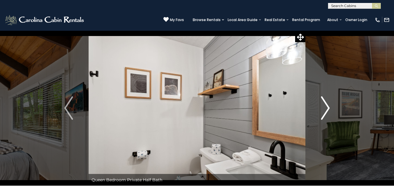
click at [322, 107] on img "Next" at bounding box center [325, 107] width 9 height 23
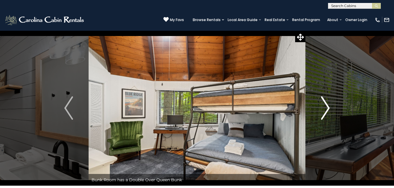
click at [324, 110] on img "Next" at bounding box center [325, 107] width 9 height 23
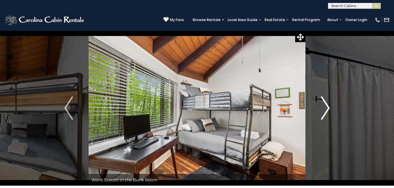
click at [321, 105] on img "Next" at bounding box center [325, 107] width 9 height 23
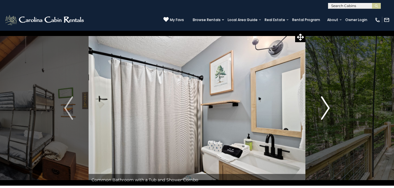
click at [321, 105] on img "Next" at bounding box center [325, 107] width 9 height 23
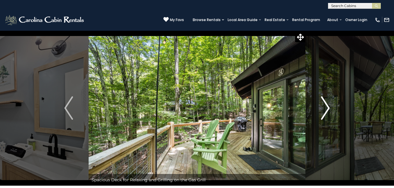
click at [325, 108] on img "Next" at bounding box center [325, 107] width 9 height 23
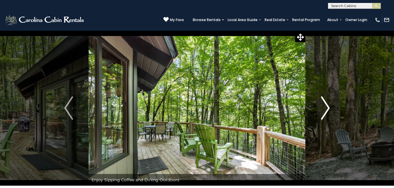
click at [325, 108] on img "Next" at bounding box center [325, 107] width 9 height 23
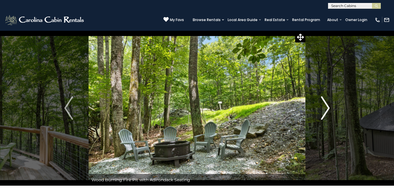
click at [325, 108] on img "Next" at bounding box center [325, 107] width 9 height 23
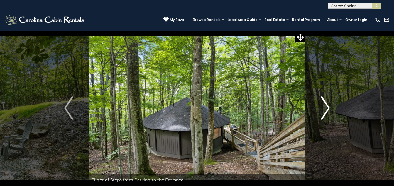
click at [325, 108] on img "Next" at bounding box center [325, 107] width 9 height 23
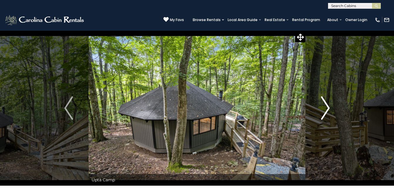
click at [325, 108] on img "Next" at bounding box center [325, 107] width 9 height 23
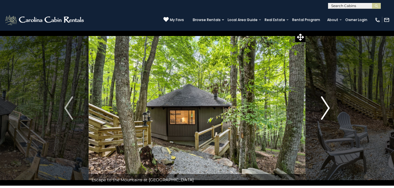
click at [325, 108] on img "Next" at bounding box center [325, 107] width 9 height 23
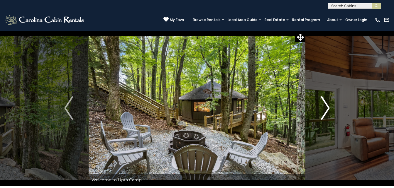
click at [325, 108] on img "Next" at bounding box center [325, 107] width 9 height 23
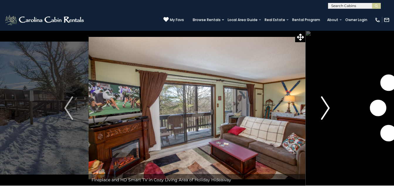
click at [322, 106] on img "Next" at bounding box center [325, 107] width 9 height 23
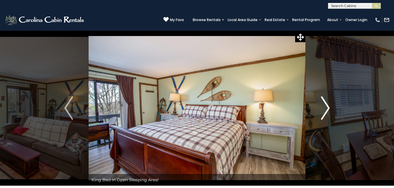
click at [322, 106] on img "Next" at bounding box center [325, 107] width 9 height 23
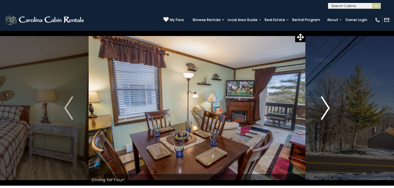
click at [325, 106] on img "Next" at bounding box center [325, 107] width 9 height 23
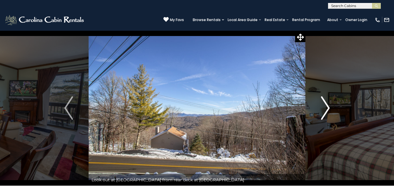
click at [325, 106] on img "Next" at bounding box center [325, 107] width 9 height 23
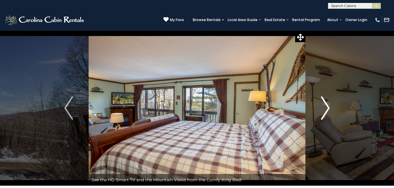
click at [325, 106] on img "Next" at bounding box center [325, 107] width 9 height 23
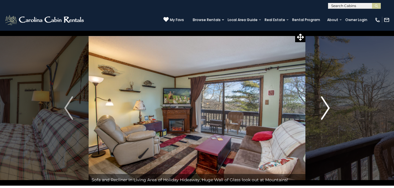
click at [325, 111] on img "Next" at bounding box center [325, 107] width 9 height 23
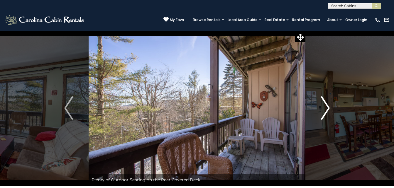
click at [324, 107] on img "Next" at bounding box center [325, 107] width 9 height 23
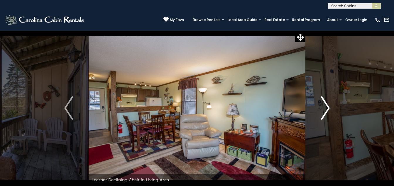
click at [328, 120] on button "Next" at bounding box center [325, 107] width 40 height 155
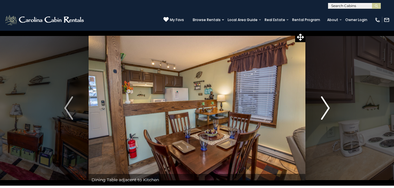
click at [329, 115] on img "Next" at bounding box center [325, 107] width 9 height 23
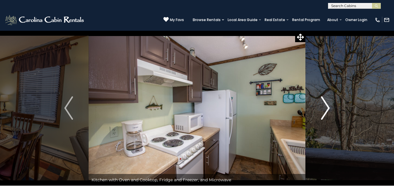
click at [325, 115] on img "Next" at bounding box center [325, 107] width 9 height 23
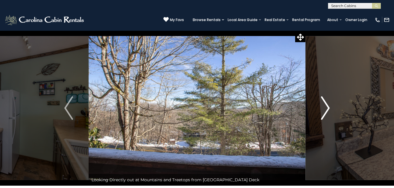
click at [325, 111] on img "Next" at bounding box center [325, 107] width 9 height 23
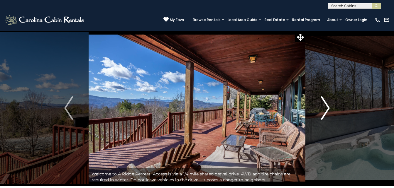
click at [329, 109] on img "Next" at bounding box center [325, 107] width 9 height 23
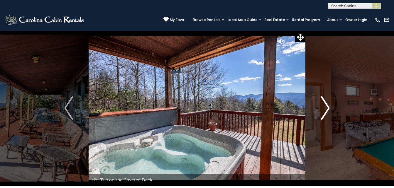
click at [326, 113] on img "Next" at bounding box center [325, 107] width 9 height 23
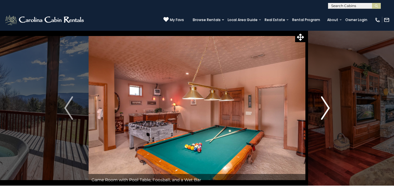
click at [326, 113] on img "Next" at bounding box center [325, 107] width 9 height 23
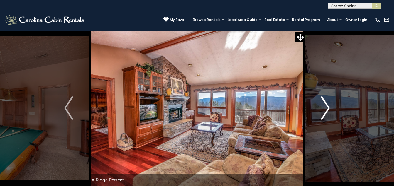
click at [326, 113] on img "Next" at bounding box center [325, 107] width 9 height 23
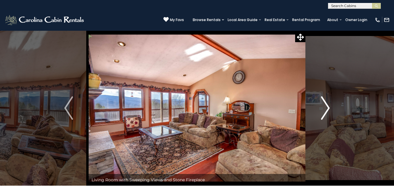
click at [326, 113] on img "Next" at bounding box center [325, 107] width 9 height 23
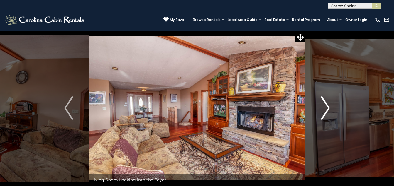
click at [329, 115] on img "Next" at bounding box center [325, 107] width 9 height 23
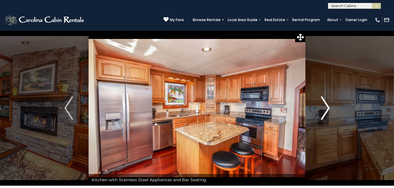
click at [329, 115] on img "Next" at bounding box center [325, 107] width 9 height 23
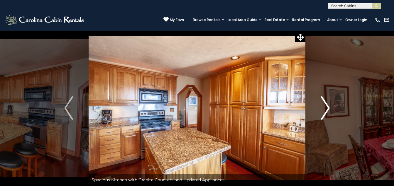
click at [325, 111] on img "Next" at bounding box center [325, 107] width 9 height 23
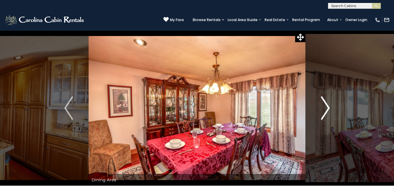
click at [325, 111] on img "Next" at bounding box center [325, 107] width 9 height 23
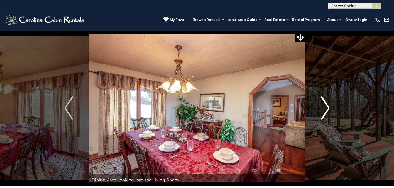
click at [325, 111] on img "Next" at bounding box center [325, 107] width 9 height 23
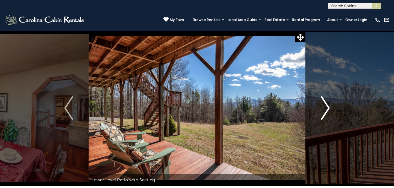
click at [325, 111] on img "Next" at bounding box center [325, 107] width 9 height 23
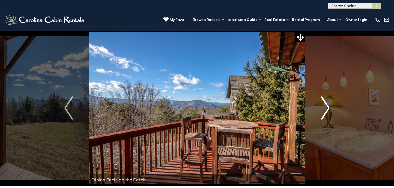
click at [325, 111] on img "Next" at bounding box center [325, 107] width 9 height 23
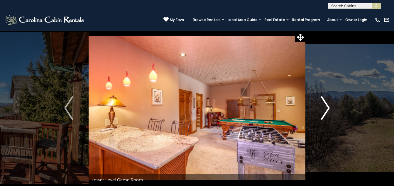
click at [325, 111] on img "Next" at bounding box center [325, 107] width 9 height 23
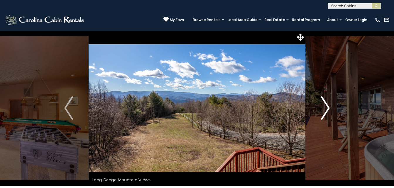
click at [325, 111] on img "Next" at bounding box center [325, 107] width 9 height 23
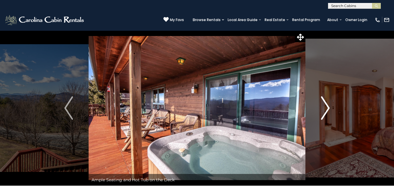
click at [325, 111] on img "Next" at bounding box center [325, 107] width 9 height 23
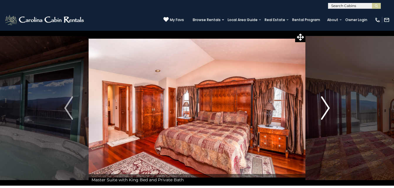
click at [325, 111] on img "Next" at bounding box center [325, 107] width 9 height 23
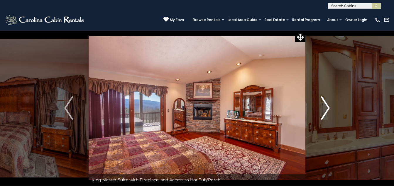
click at [325, 111] on img "Next" at bounding box center [325, 107] width 9 height 23
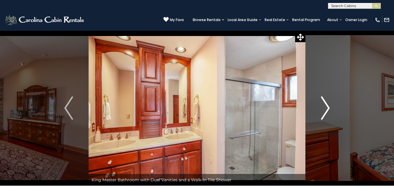
click at [325, 111] on img "Next" at bounding box center [325, 107] width 9 height 23
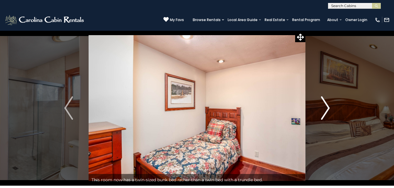
click at [325, 111] on img "Next" at bounding box center [325, 107] width 9 height 23
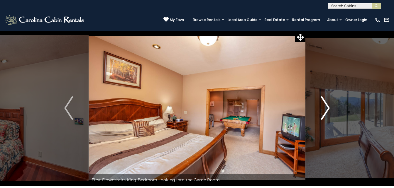
click at [325, 111] on img "Next" at bounding box center [325, 107] width 9 height 23
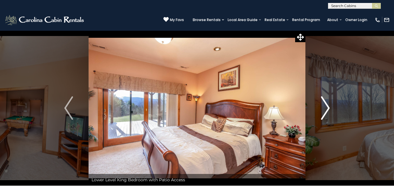
click at [323, 114] on img "Next" at bounding box center [325, 107] width 9 height 23
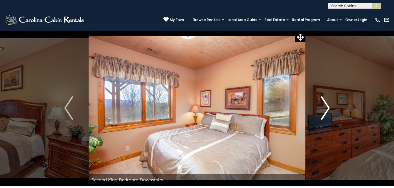
click at [325, 110] on img "Next" at bounding box center [325, 107] width 9 height 23
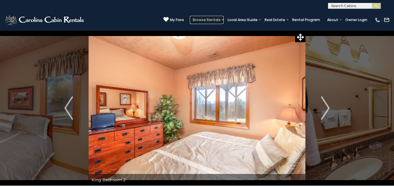
click at [190, 16] on link "Browse Rentals" at bounding box center [207, 20] width 34 height 8
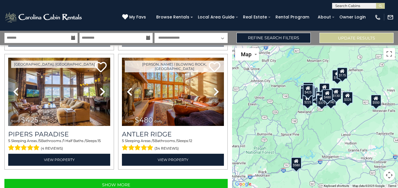
scroll to position [1686, 0]
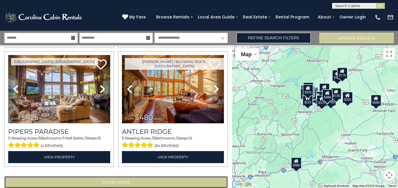
click at [117, 176] on button "Show More" at bounding box center [115, 182] width 223 height 12
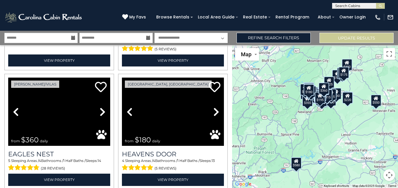
scroll to position [3463, 0]
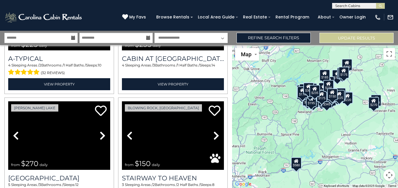
scroll to position [5240, 0]
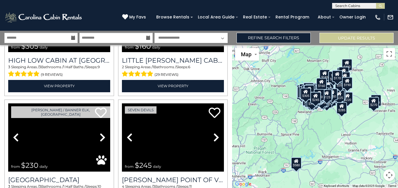
scroll to position [7017, 0]
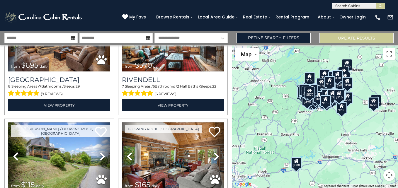
scroll to position [8794, 0]
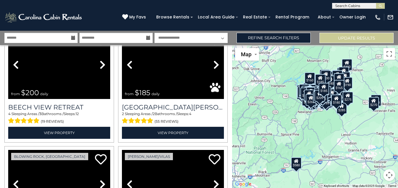
scroll to position [10555, 0]
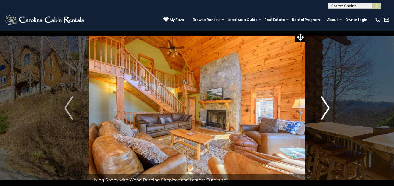
click at [323, 112] on img "Next" at bounding box center [325, 107] width 9 height 23
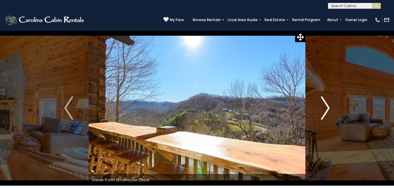
click at [323, 112] on img "Next" at bounding box center [325, 107] width 9 height 23
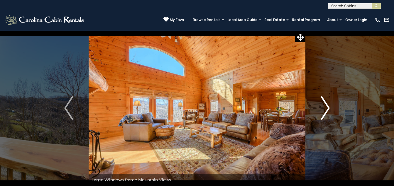
click at [323, 112] on img "Next" at bounding box center [325, 107] width 9 height 23
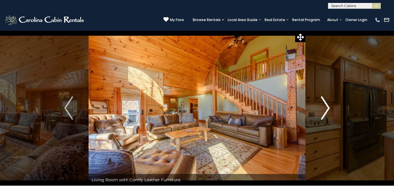
click at [328, 111] on img "Next" at bounding box center [325, 107] width 9 height 23
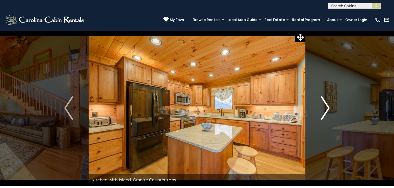
click at [328, 111] on img "Next" at bounding box center [325, 107] width 9 height 23
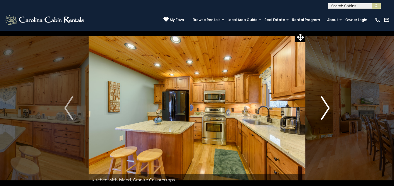
click at [329, 107] on img "Next" at bounding box center [325, 107] width 9 height 23
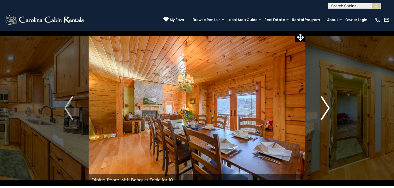
click at [324, 111] on img "Next" at bounding box center [325, 107] width 9 height 23
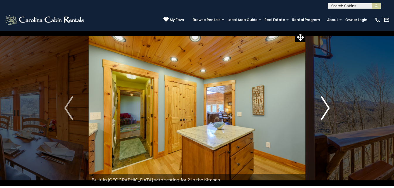
click at [324, 115] on img "Next" at bounding box center [325, 107] width 9 height 23
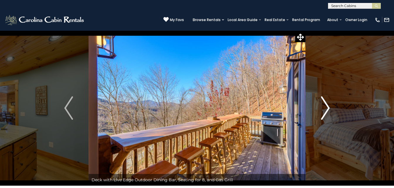
click at [323, 112] on img "Next" at bounding box center [325, 107] width 9 height 23
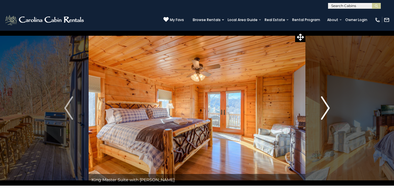
click at [323, 112] on img "Next" at bounding box center [325, 107] width 9 height 23
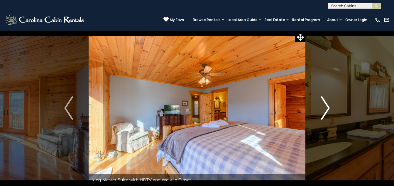
click at [325, 108] on img "Next" at bounding box center [325, 107] width 9 height 23
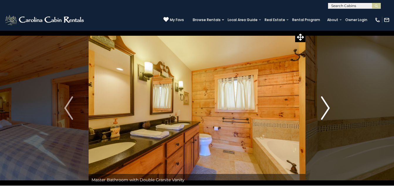
click at [324, 112] on img "Next" at bounding box center [325, 107] width 9 height 23
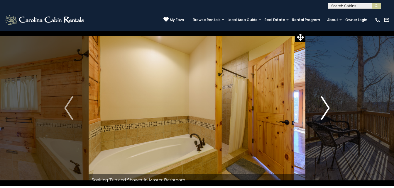
click at [325, 108] on img "Next" at bounding box center [325, 107] width 9 height 23
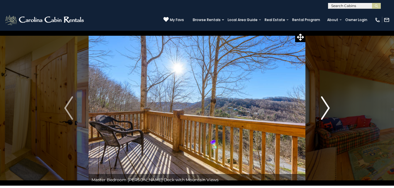
click at [324, 112] on img "Next" at bounding box center [325, 107] width 9 height 23
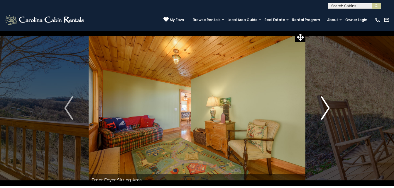
click at [323, 115] on img "Next" at bounding box center [325, 107] width 9 height 23
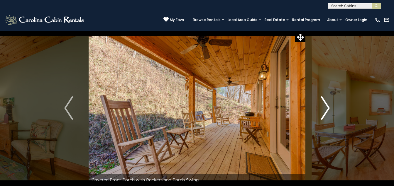
click at [320, 110] on button "Next" at bounding box center [325, 107] width 40 height 155
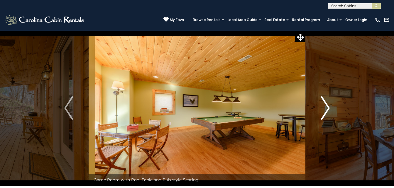
click at [326, 110] on img "Next" at bounding box center [325, 107] width 9 height 23
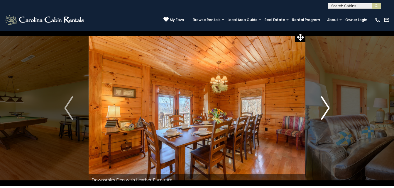
click at [326, 110] on img "Next" at bounding box center [325, 107] width 9 height 23
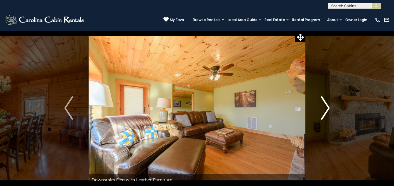
click at [324, 113] on img "Next" at bounding box center [325, 107] width 9 height 23
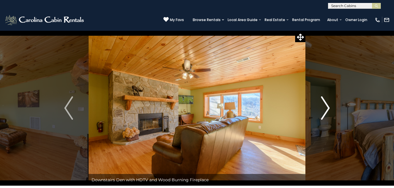
click at [324, 110] on img "Next" at bounding box center [325, 107] width 9 height 23
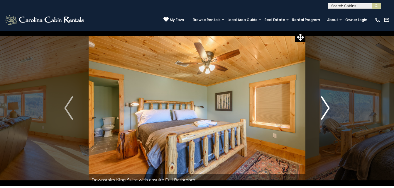
click at [323, 113] on img "Next" at bounding box center [325, 107] width 9 height 23
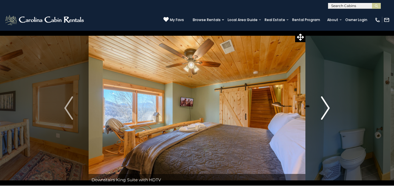
click at [323, 113] on img "Next" at bounding box center [325, 107] width 9 height 23
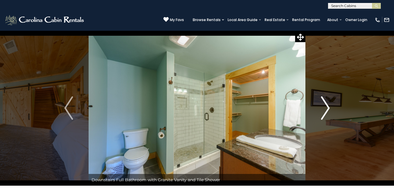
click at [322, 110] on img "Next" at bounding box center [325, 107] width 9 height 23
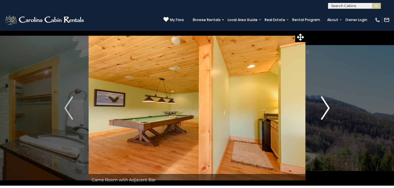
click at [324, 113] on img "Next" at bounding box center [325, 107] width 9 height 23
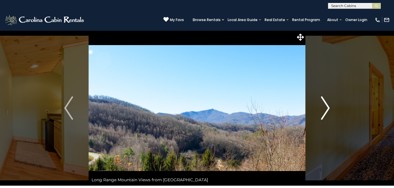
click at [324, 113] on img "Next" at bounding box center [325, 107] width 9 height 23
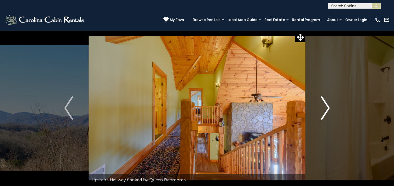
click at [320, 111] on button "Next" at bounding box center [325, 107] width 40 height 155
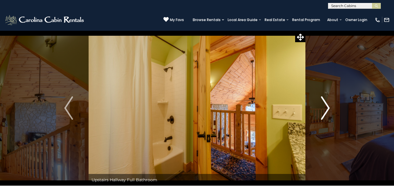
click at [320, 111] on button "Next" at bounding box center [325, 107] width 40 height 155
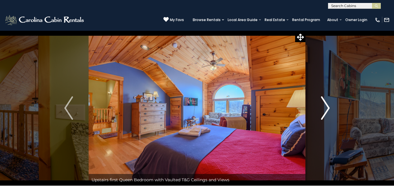
click at [322, 116] on img "Next" at bounding box center [325, 107] width 9 height 23
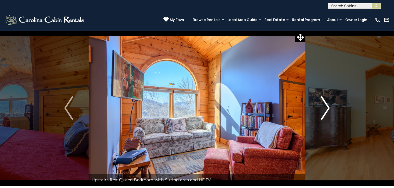
click at [325, 112] on img "Next" at bounding box center [325, 107] width 9 height 23
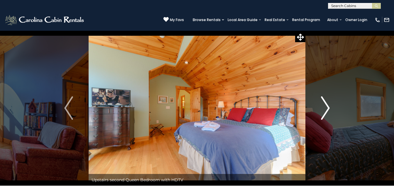
click at [325, 112] on img "Next" at bounding box center [325, 107] width 9 height 23
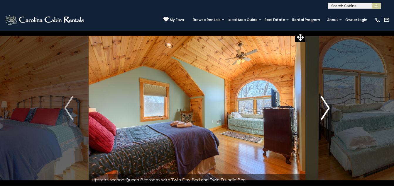
click at [325, 112] on img "Next" at bounding box center [325, 107] width 9 height 23
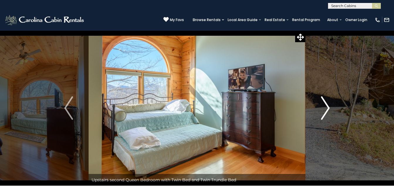
click at [325, 112] on img "Next" at bounding box center [325, 107] width 9 height 23
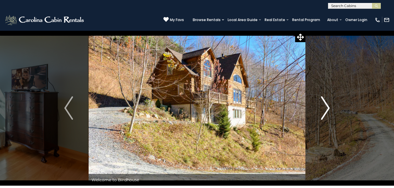
click at [321, 110] on img "Next" at bounding box center [325, 107] width 9 height 23
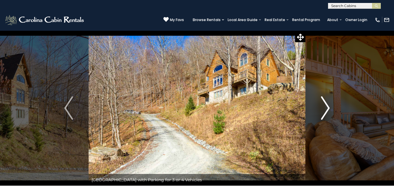
click at [321, 110] on img "Next" at bounding box center [325, 107] width 9 height 23
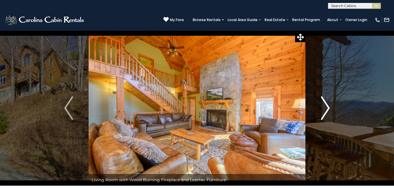
click at [321, 110] on img "Next" at bounding box center [325, 107] width 9 height 23
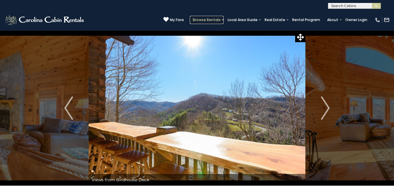
click at [190, 18] on link "Browse Rentals" at bounding box center [207, 20] width 34 height 8
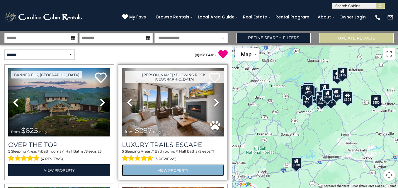
click at [189, 171] on link "View Property" at bounding box center [173, 170] width 102 height 12
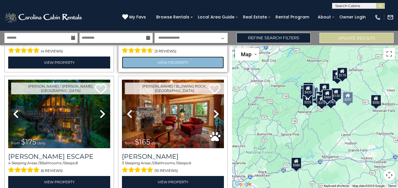
scroll to position [119, 0]
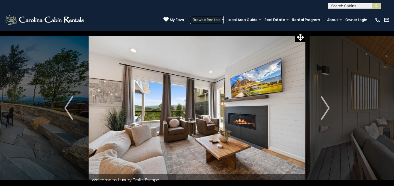
click at [190, 18] on link "Browse Rentals" at bounding box center [207, 20] width 34 height 8
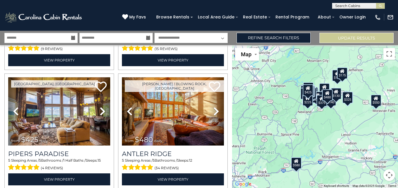
scroll to position [1686, 0]
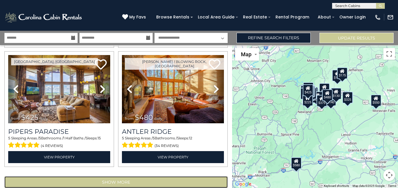
click at [122, 176] on button "Show More" at bounding box center [115, 182] width 223 height 12
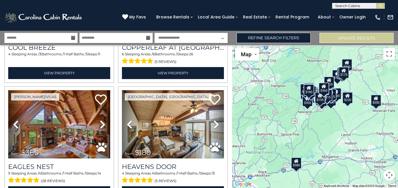
scroll to position [3463, 0]
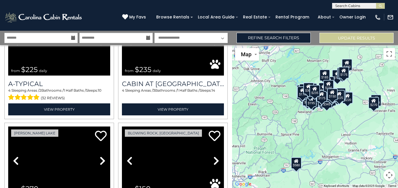
scroll to position [5240, 0]
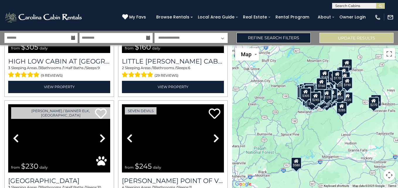
scroll to position [7017, 0]
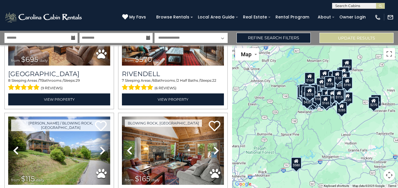
scroll to position [8794, 0]
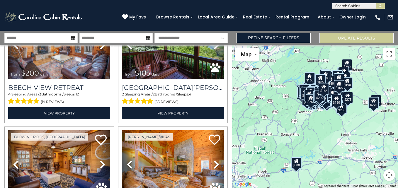
scroll to position [10569, 0]
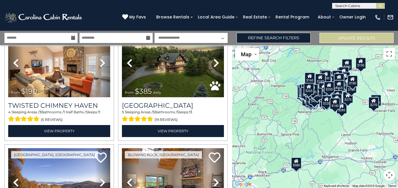
scroll to position [12348, 0]
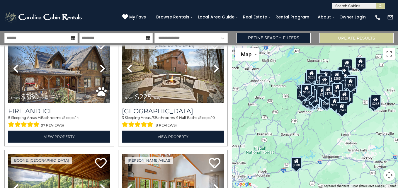
scroll to position [13297, 0]
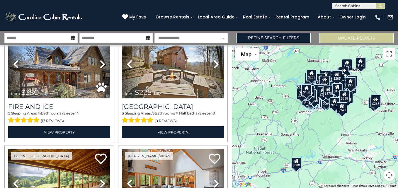
click at [146, 17] on span "My Favs" at bounding box center [137, 17] width 17 height 6
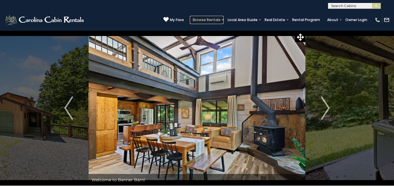
click at [190, 16] on link "Browse Rentals" at bounding box center [207, 20] width 34 height 8
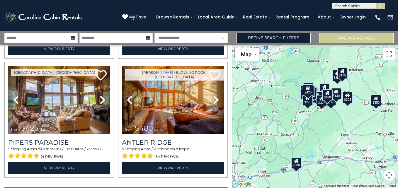
scroll to position [1686, 0]
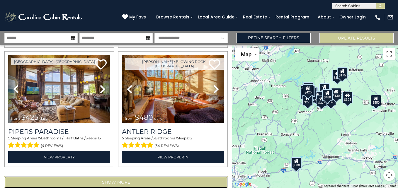
click at [120, 176] on button "Show More" at bounding box center [115, 182] width 223 height 12
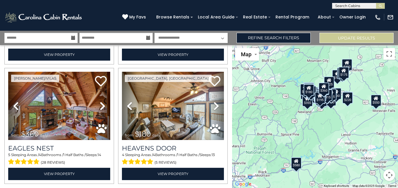
scroll to position [3463, 0]
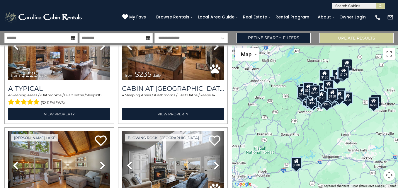
scroll to position [5240, 0]
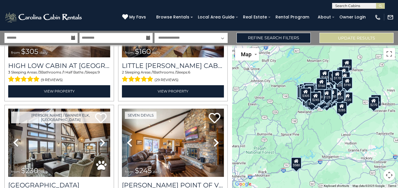
scroll to position [7017, 0]
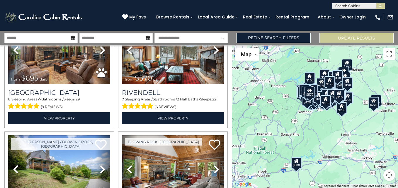
scroll to position [8794, 0]
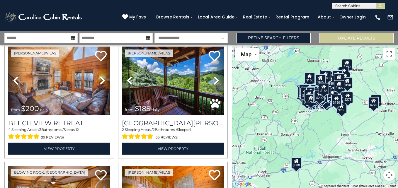
scroll to position [10571, 0]
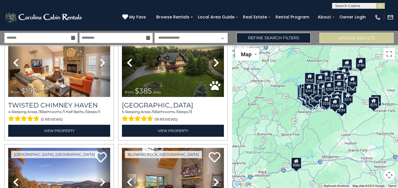
scroll to position [12343, 0]
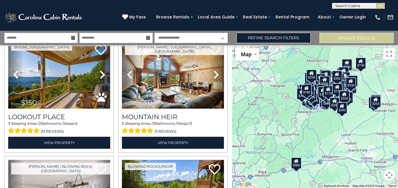
scroll to position [14125, 0]
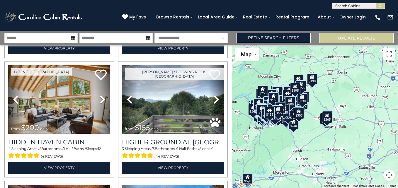
scroll to position [15902, 0]
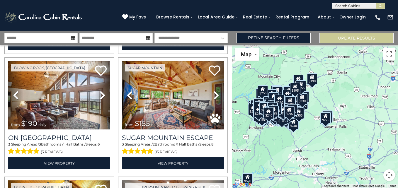
scroll to position [17223, 0]
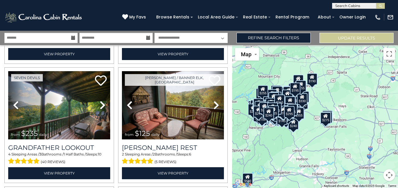
scroll to position [17679, 0]
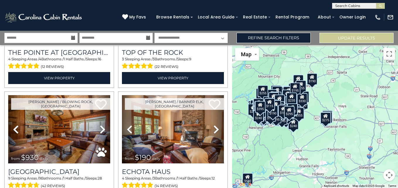
scroll to position [19446, 0]
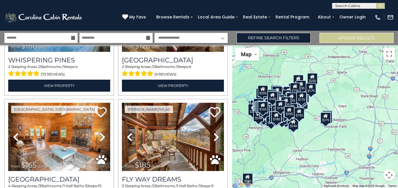
scroll to position [21233, 0]
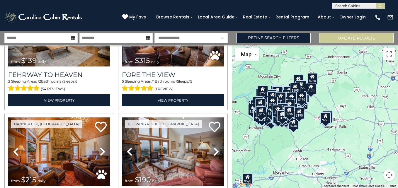
scroll to position [23010, 0]
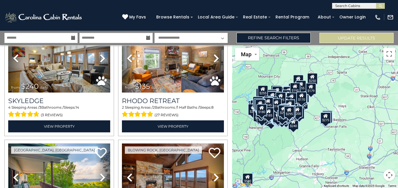
scroll to position [24302, 0]
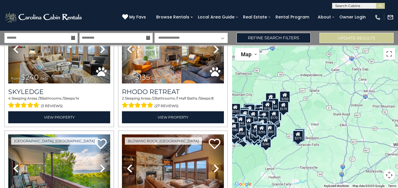
click at [301, 137] on div "$275" at bounding box center [298, 136] width 11 height 12
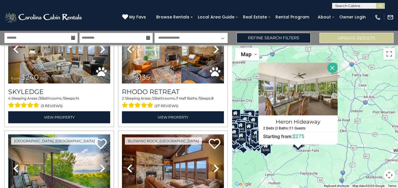
click at [334, 70] on button "Close" at bounding box center [332, 68] width 10 height 10
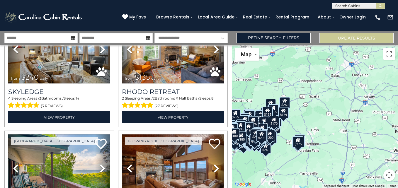
click at [288, 104] on div "$250" at bounding box center [285, 103] width 11 height 12
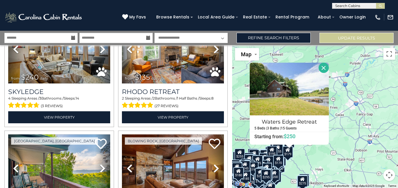
click at [326, 71] on button "Close" at bounding box center [324, 68] width 10 height 10
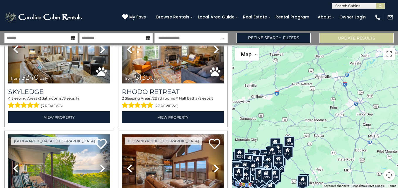
click at [282, 163] on div "$170" at bounding box center [278, 161] width 11 height 12
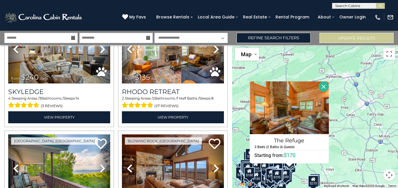
click at [326, 89] on button "Close" at bounding box center [324, 86] width 10 height 10
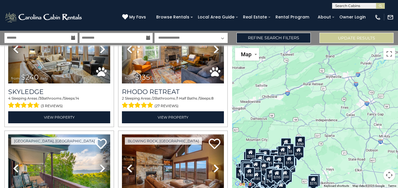
click at [249, 171] on icon at bounding box center [249, 171] width 5 height 4
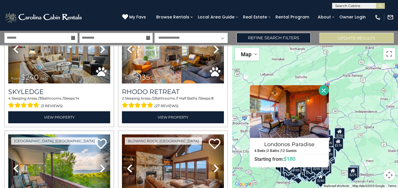
click at [327, 93] on button "Close" at bounding box center [324, 90] width 10 height 10
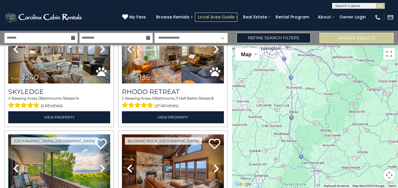
click at [227, 14] on link "Local Area Guide" at bounding box center [216, 17] width 43 height 9
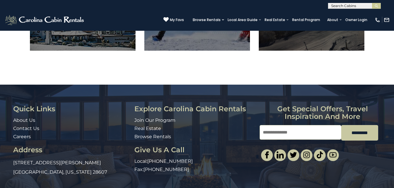
scroll to position [455, 0]
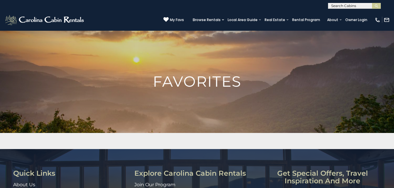
click at [203, 82] on h1 "Favorites" at bounding box center [197, 81] width 394 height 15
click at [218, 81] on h1 "Favorites" at bounding box center [197, 81] width 394 height 15
click at [197, 78] on h1 "Favorites" at bounding box center [197, 81] width 394 height 15
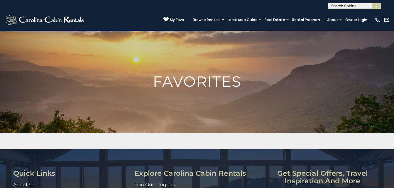
click at [193, 82] on h1 "Favorites" at bounding box center [197, 81] width 394 height 15
click at [197, 84] on h1 "Favorites" at bounding box center [197, 81] width 394 height 15
click at [201, 84] on h1 "Favorites" at bounding box center [197, 81] width 394 height 15
click at [205, 83] on h1 "Favorites" at bounding box center [197, 81] width 394 height 15
click at [296, 16] on link "Rental Program" at bounding box center [306, 20] width 34 height 8
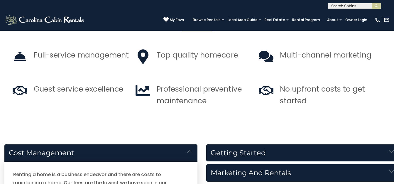
scroll to position [553, 0]
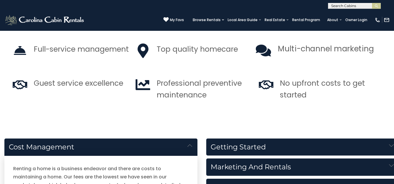
click at [299, 68] on article "Multi-channel marketing" at bounding box center [326, 57] width 96 height 28
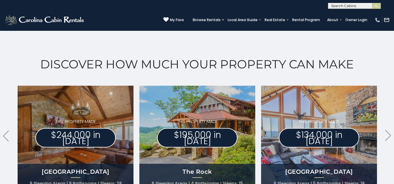
scroll to position [284, 0]
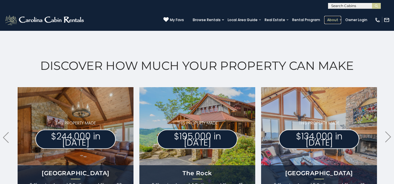
click at [324, 17] on link "About" at bounding box center [332, 20] width 17 height 8
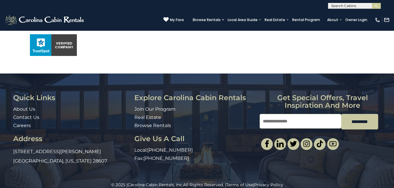
scroll to position [452, 0]
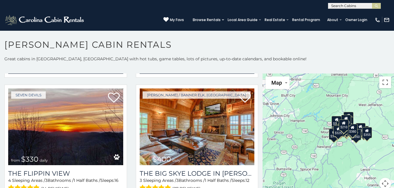
scroll to position [677, 0]
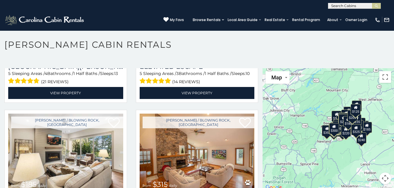
scroll to position [2225, 0]
